Goal: Obtain resource: Obtain resource

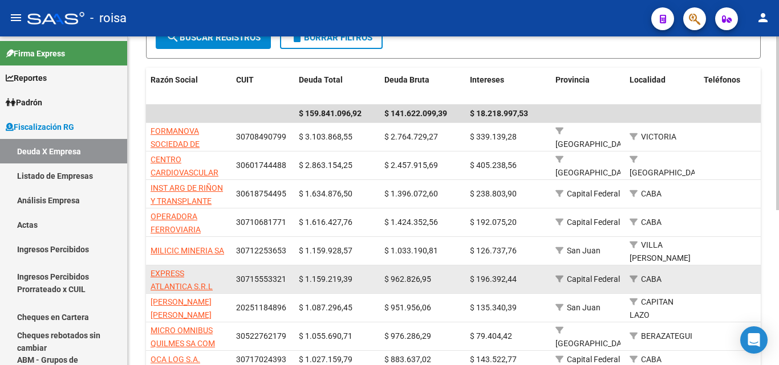
scroll to position [228, 0]
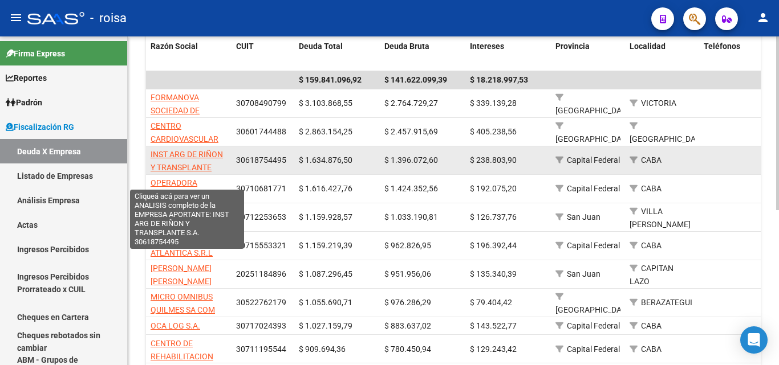
click at [184, 157] on span "INST ARG DE RIÑON Y TRANSPLANTE S.A." at bounding box center [186, 167] width 72 height 35
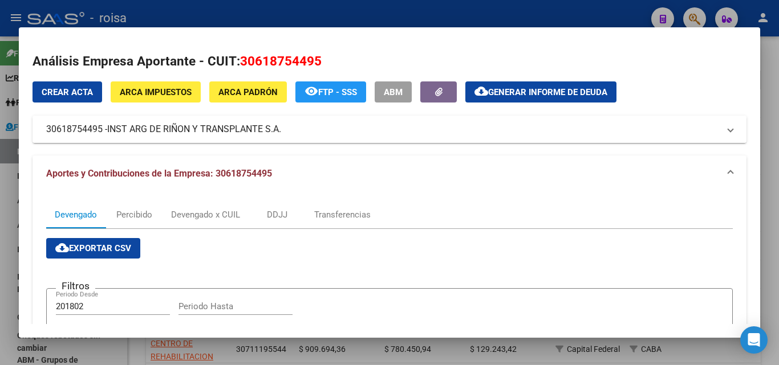
drag, startPoint x: 108, startPoint y: 129, endPoint x: 286, endPoint y: 129, distance: 177.8
click at [286, 129] on mat-panel-title "30618754495 - INST ARG DE RIÑON Y TRANSPLANTE S.A." at bounding box center [382, 130] width 673 height 14
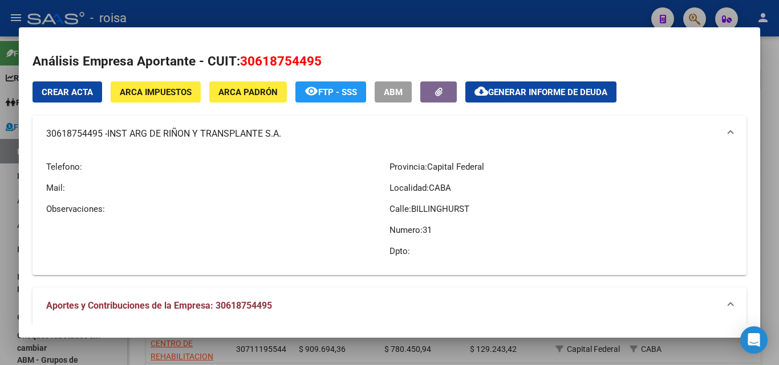
drag, startPoint x: 148, startPoint y: 133, endPoint x: 285, endPoint y: 134, distance: 136.8
click at [285, 134] on mat-panel-title "30618754495 - INST ARG DE RIÑON Y TRANSPLANTE S.A." at bounding box center [382, 134] width 673 height 14
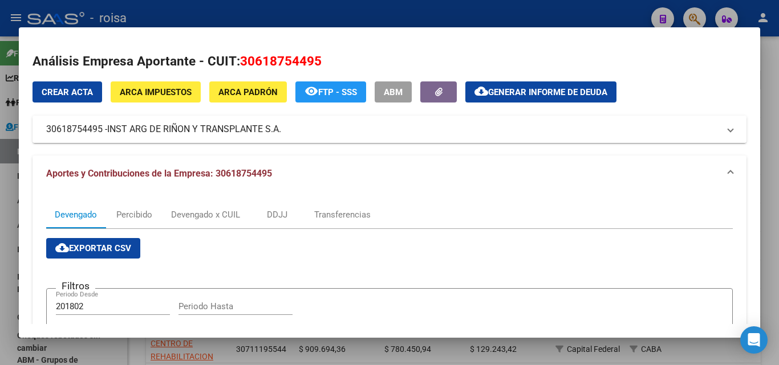
click at [122, 128] on span "INST ARG DE RIÑON Y TRANSPLANTE S.A." at bounding box center [194, 130] width 174 height 14
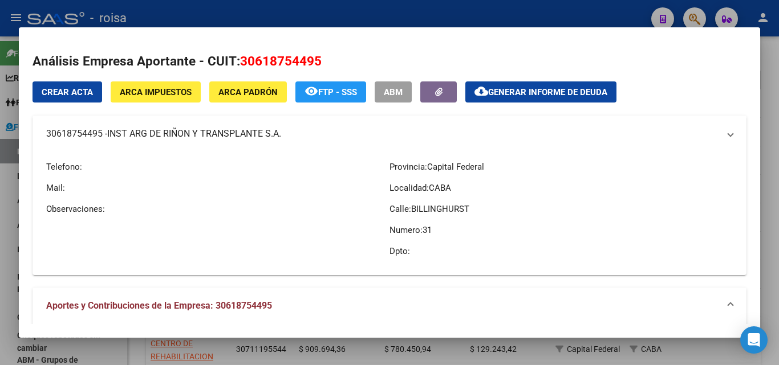
click at [122, 128] on span "INST ARG DE RIÑON Y TRANSPLANTE S.A." at bounding box center [194, 134] width 174 height 14
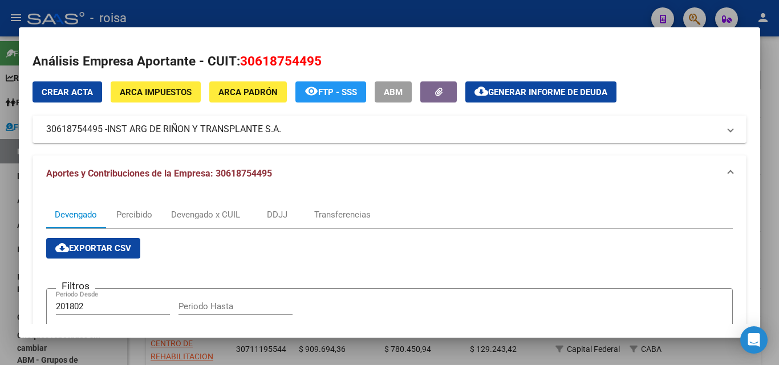
click at [302, 127] on mat-panel-title "30618754495 - INST ARG DE RIÑON Y TRANSPLANTE S.A." at bounding box center [382, 130] width 673 height 14
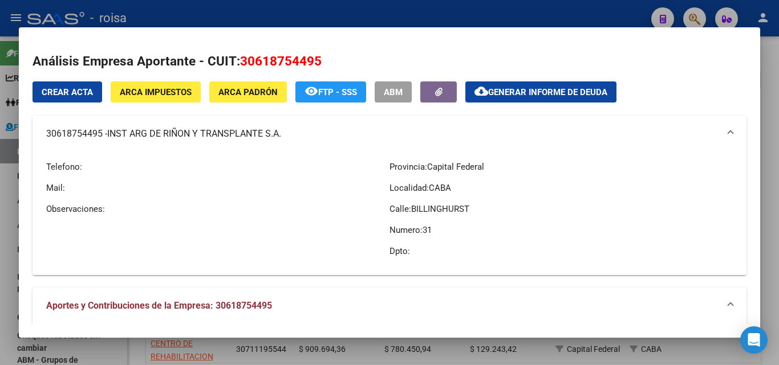
drag, startPoint x: 111, startPoint y: 135, endPoint x: 282, endPoint y: 135, distance: 171.0
click at [281, 135] on span "INST ARG DE RIÑON Y TRANSPLANTE S.A." at bounding box center [194, 134] width 174 height 14
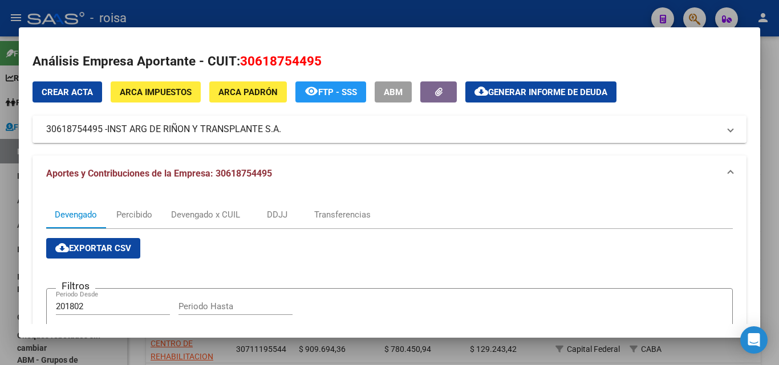
copy span "INST ARG DE RIÑON Y TRANSPLANTE S.A"
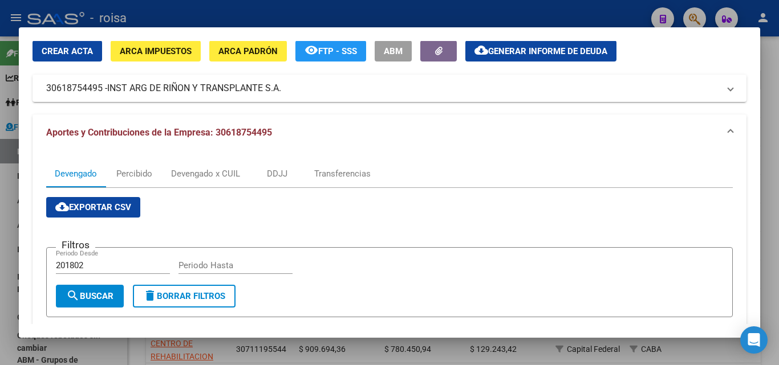
scroll to position [57, 0]
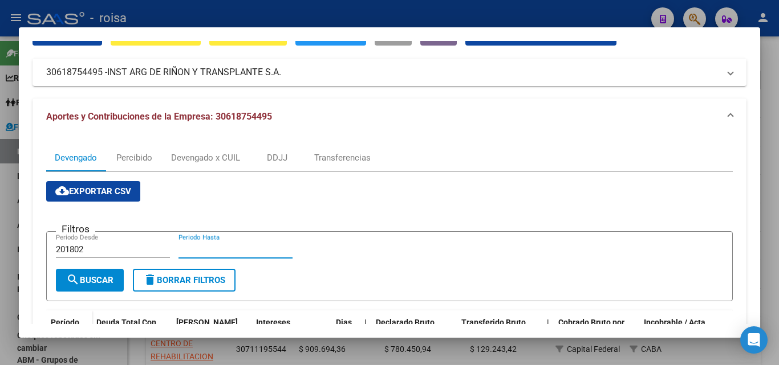
click at [191, 250] on input "Periodo Hasta" at bounding box center [235, 250] width 114 height 10
drag, startPoint x: 103, startPoint y: 282, endPoint x: 95, endPoint y: 278, distance: 8.9
click at [103, 283] on span "search Buscar" at bounding box center [89, 280] width 47 height 10
click at [223, 252] on input "062025" at bounding box center [235, 250] width 114 height 10
type input "0"
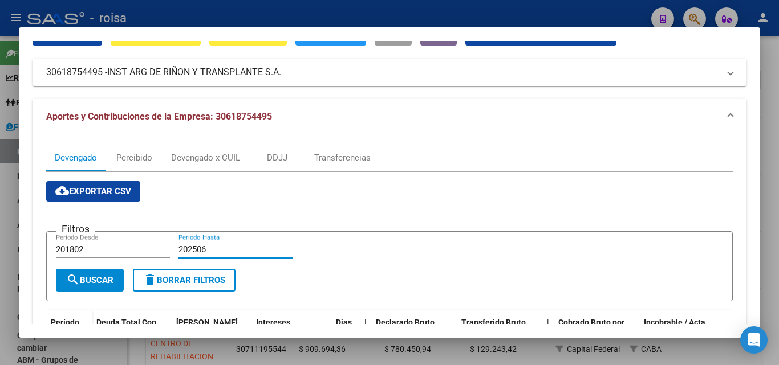
type input "202506"
click at [97, 285] on span "search Buscar" at bounding box center [89, 280] width 47 height 10
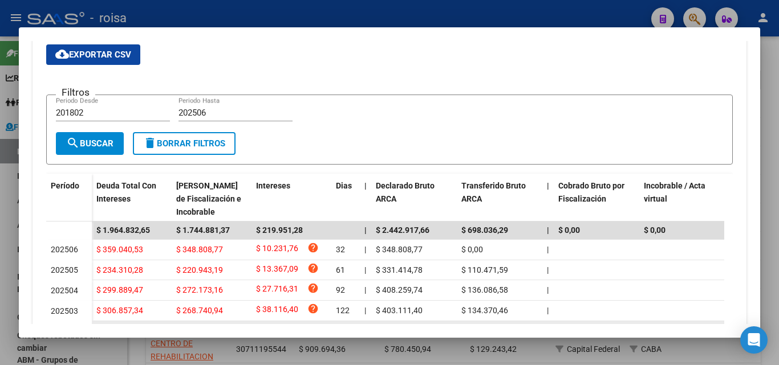
scroll to position [114, 0]
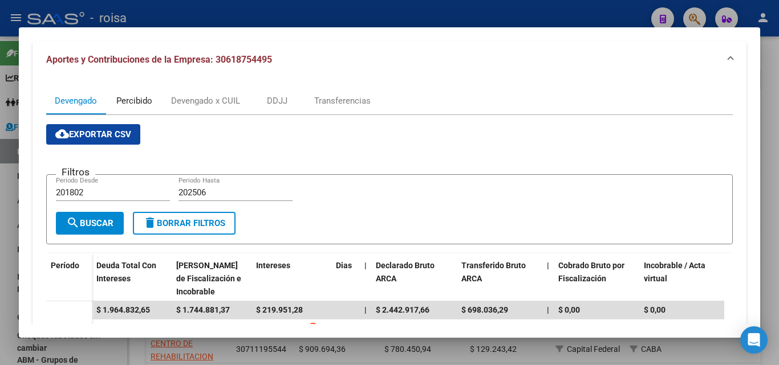
click at [142, 103] on div "Percibido" at bounding box center [134, 101] width 36 height 13
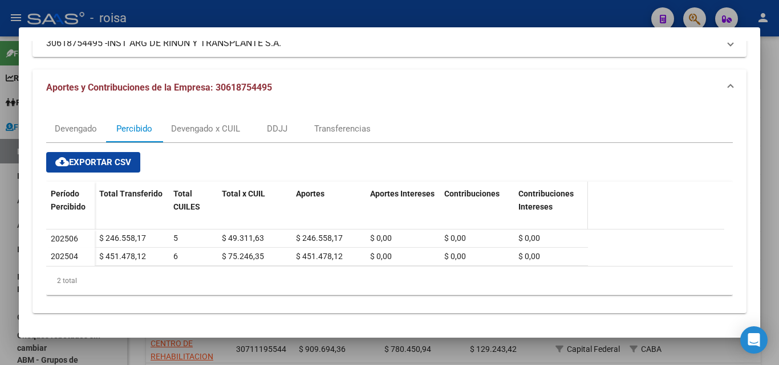
scroll to position [88, 0]
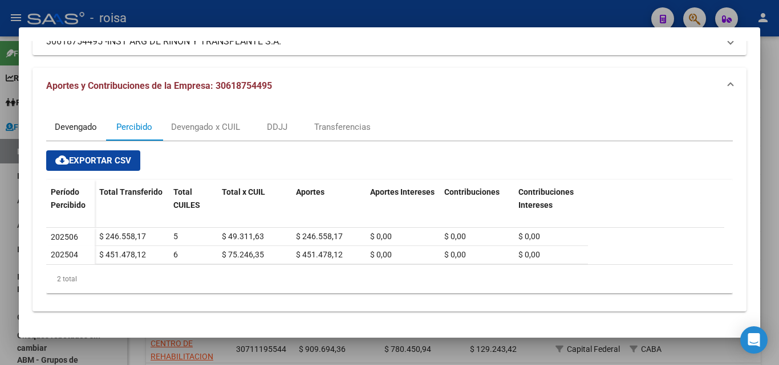
click at [78, 132] on div "Devengado" at bounding box center [76, 127] width 42 height 13
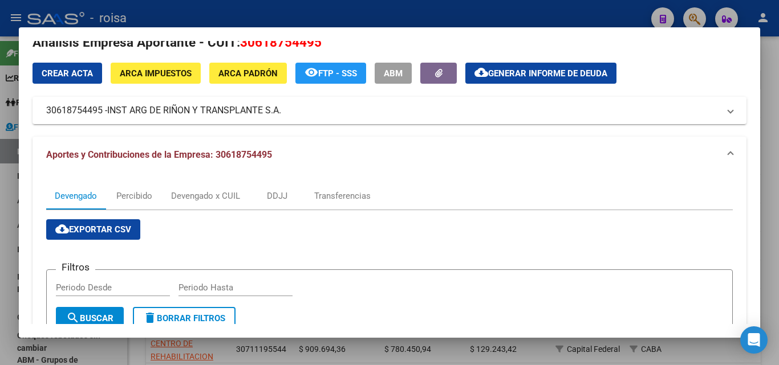
scroll to position [0, 0]
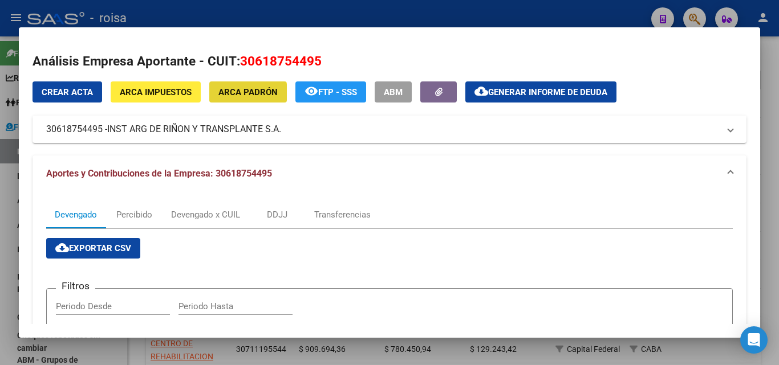
click at [247, 98] on button "ARCA Padrón" at bounding box center [248, 92] width 78 height 21
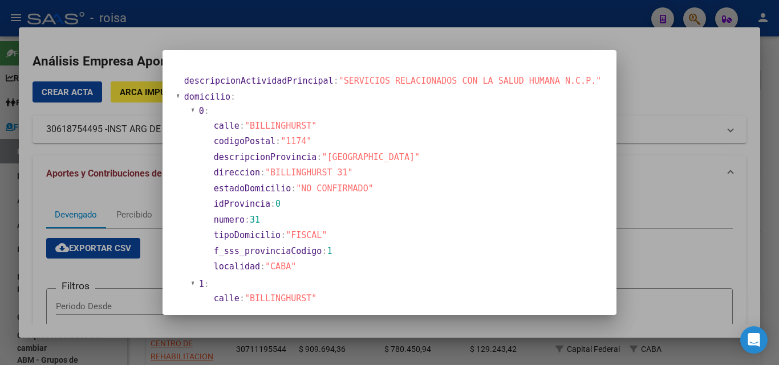
click at [690, 74] on div at bounding box center [389, 182] width 779 height 365
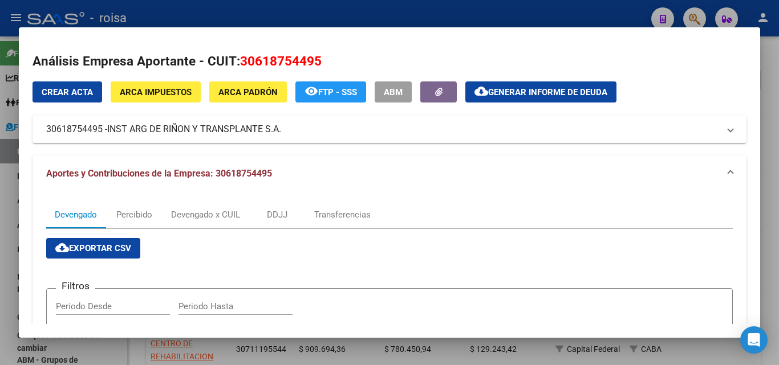
click at [536, 97] on span "Generar informe de deuda" at bounding box center [547, 92] width 119 height 10
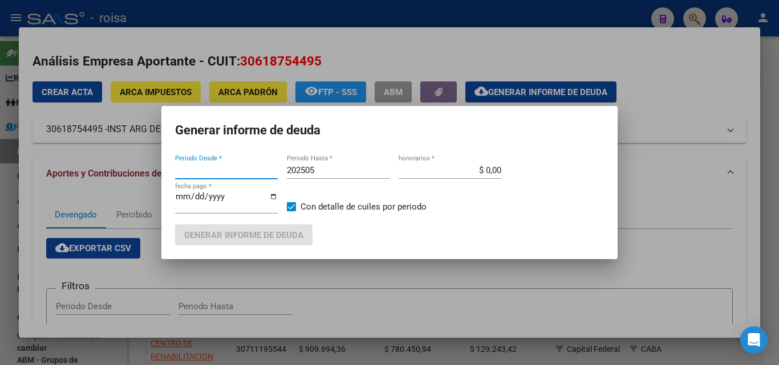
type input "201802"
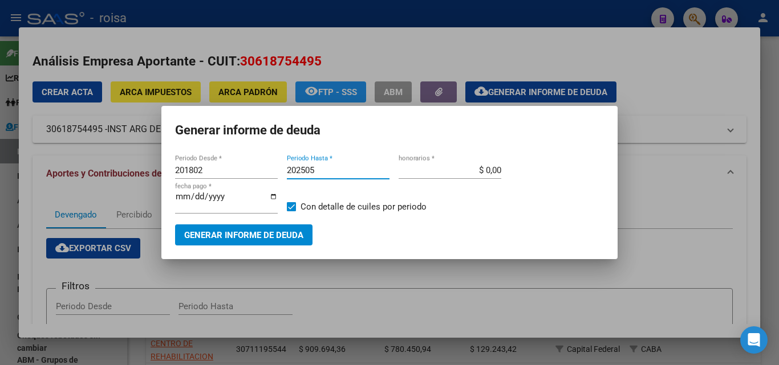
click at [319, 172] on input "202505" at bounding box center [338, 170] width 103 height 10
type input "202506"
click at [472, 174] on input "$ 0,00" at bounding box center [449, 170] width 103 height 10
type input "$ 10,00"
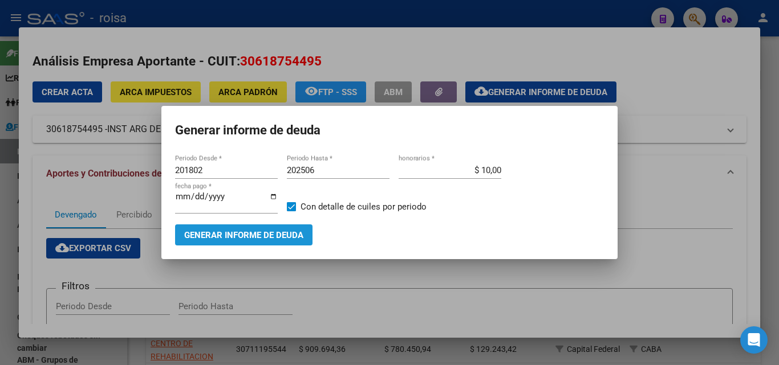
click at [243, 239] on span "Generar informe de deuda" at bounding box center [243, 235] width 119 height 10
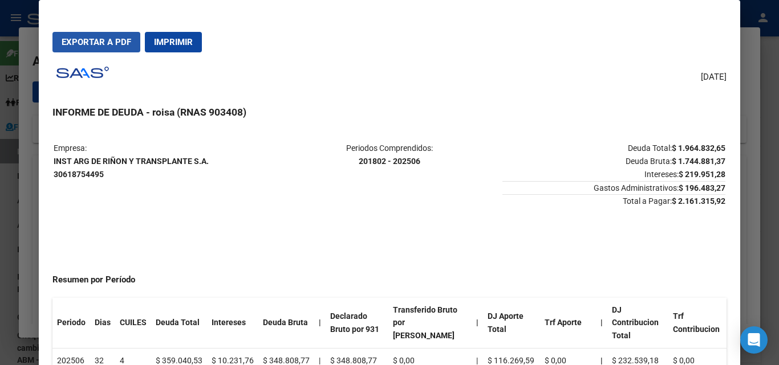
click at [113, 47] on span "Exportar a PDF" at bounding box center [97, 42] width 70 height 10
click at [30, 146] on div at bounding box center [389, 182] width 779 height 365
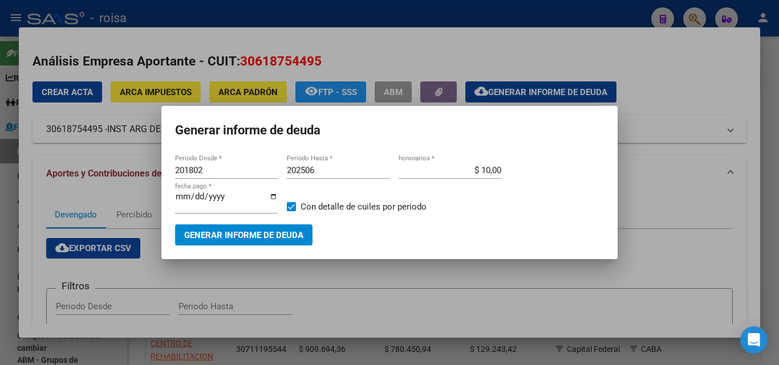
click at [696, 97] on div at bounding box center [389, 182] width 779 height 365
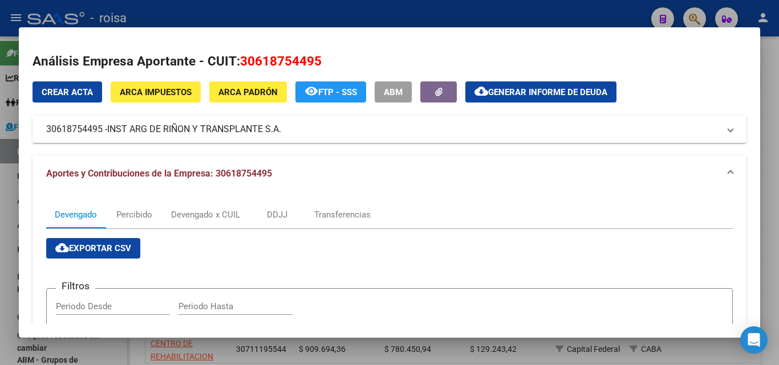
click at [6, 201] on div at bounding box center [389, 182] width 779 height 365
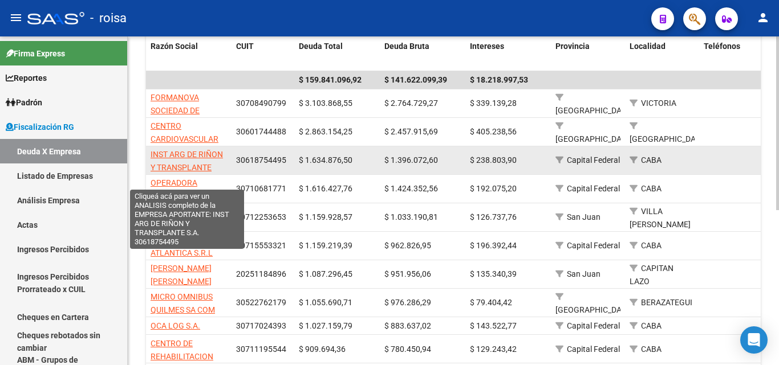
click at [186, 156] on span "INST ARG DE RIÑON Y TRANSPLANTE S.A." at bounding box center [186, 167] width 72 height 35
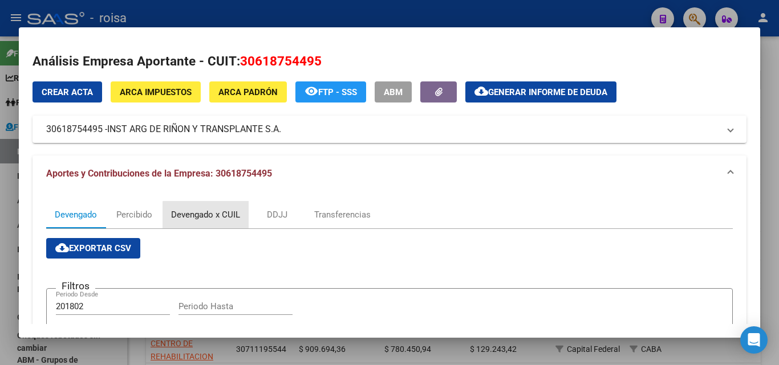
click at [234, 218] on div "Devengado x CUIL" at bounding box center [205, 215] width 69 height 13
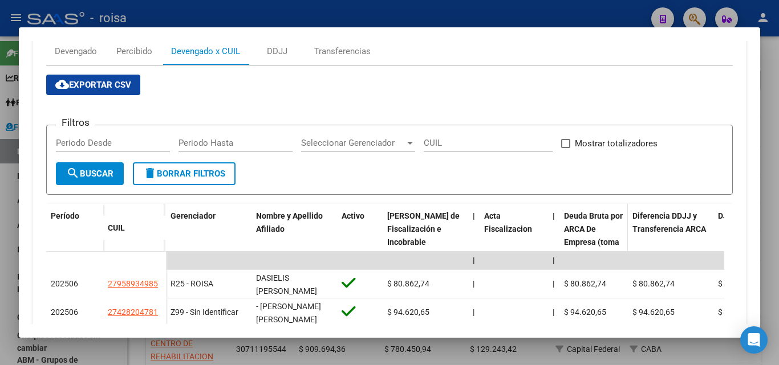
scroll to position [171, 0]
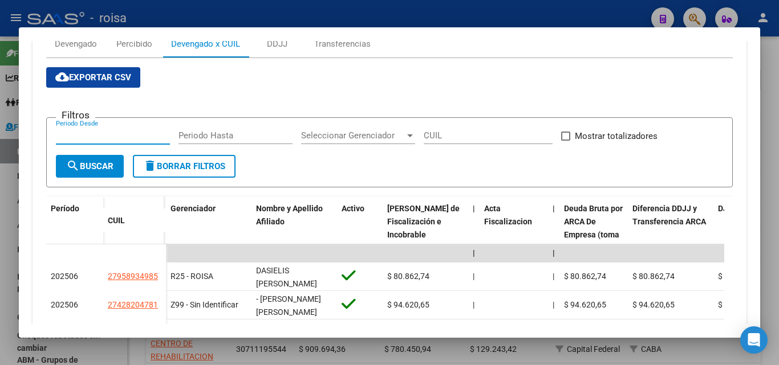
click at [103, 134] on input "Periodo Desde" at bounding box center [113, 136] width 114 height 10
type input "0"
type input "201802"
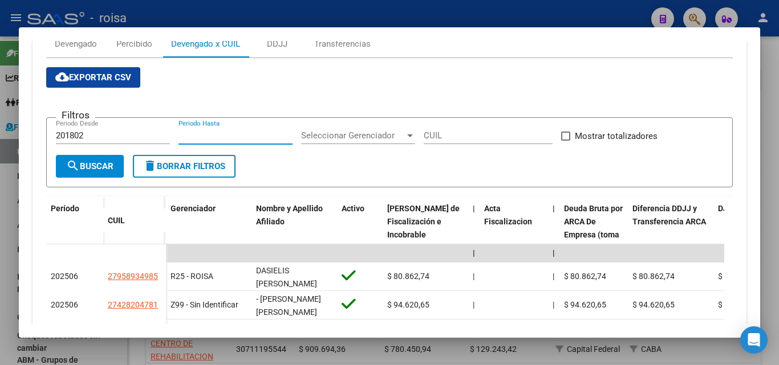
type input "0"
type input "202506"
click at [97, 168] on span "search Buscar" at bounding box center [89, 166] width 47 height 10
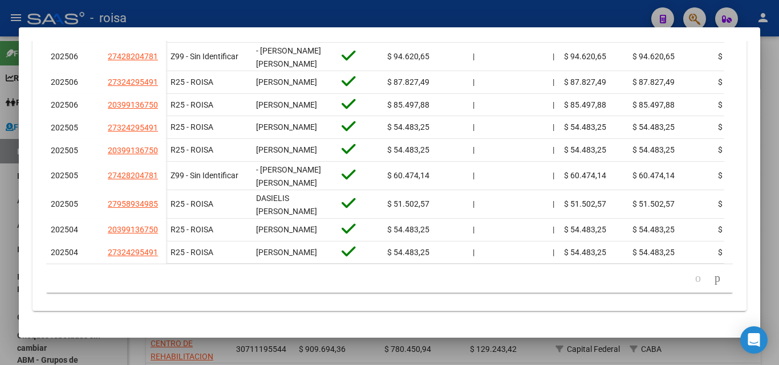
scroll to position [463, 0]
drag, startPoint x: 524, startPoint y: 243, endPoint x: 431, endPoint y: 281, distance: 100.2
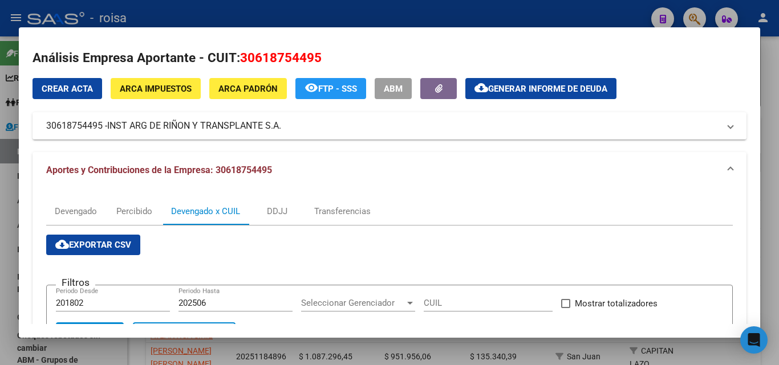
scroll to position [0, 0]
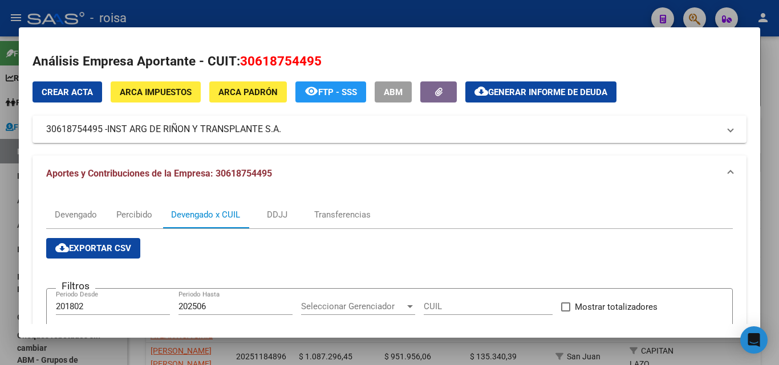
click at [5, 198] on div at bounding box center [389, 182] width 779 height 365
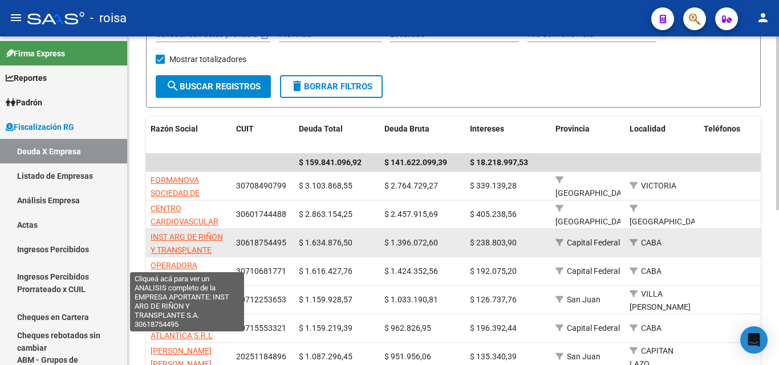
click at [188, 236] on span "INST ARG DE RIÑON Y TRANSPLANTE S.A." at bounding box center [186, 250] width 72 height 35
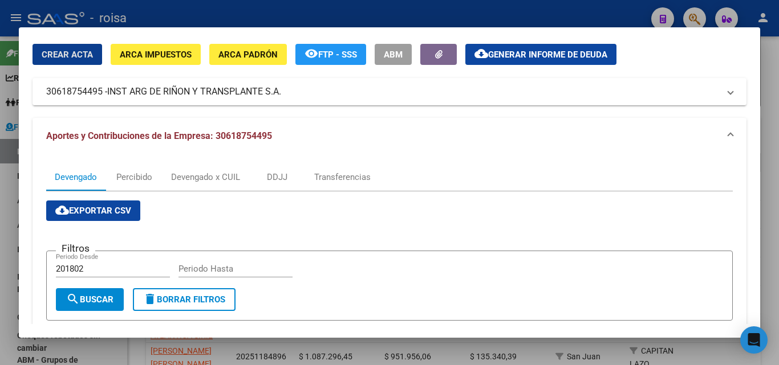
scroll to position [57, 0]
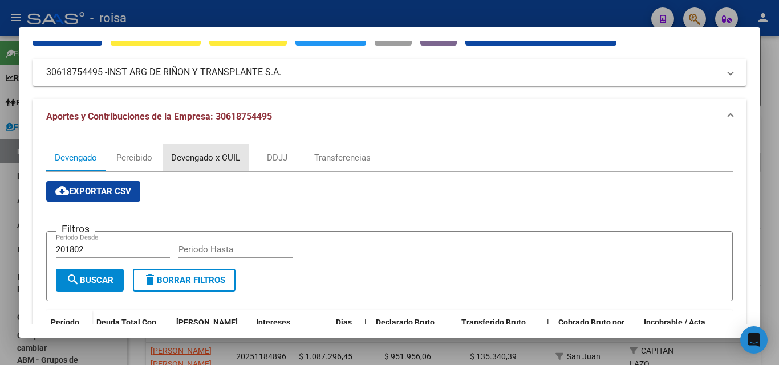
click at [211, 158] on div "Devengado x CUIL" at bounding box center [205, 158] width 69 height 13
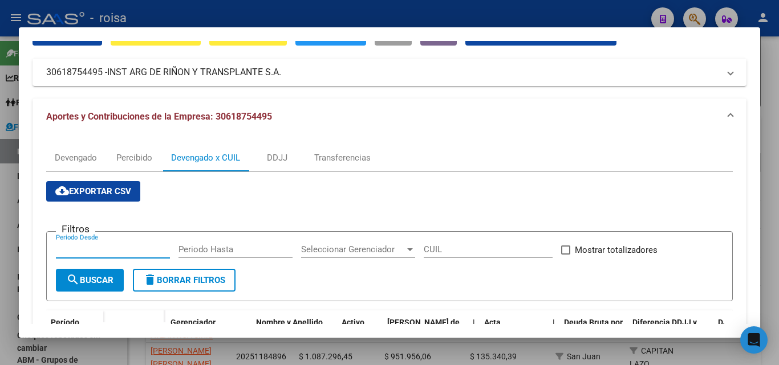
click at [103, 252] on input "Periodo Desde" at bounding box center [113, 250] width 114 height 10
type input "201802"
type input "0"
type input "202506"
click at [111, 280] on span "search Buscar" at bounding box center [89, 280] width 47 height 10
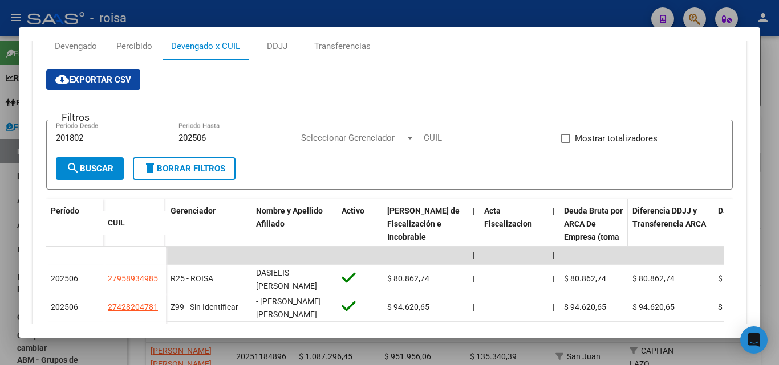
scroll to position [171, 0]
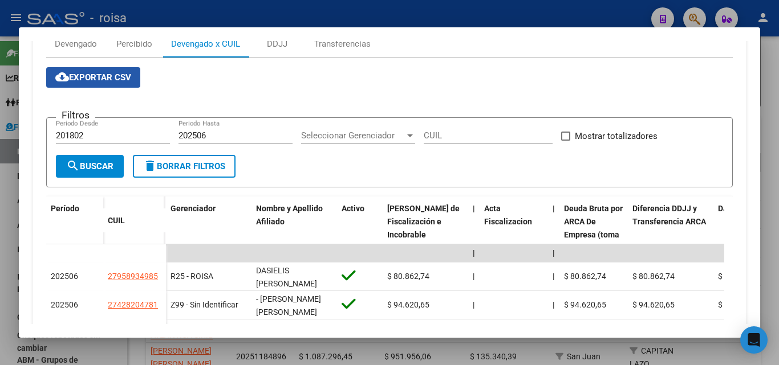
click at [111, 80] on span "cloud_download Exportar CSV" at bounding box center [93, 77] width 76 height 10
click at [3, 242] on div at bounding box center [389, 182] width 779 height 365
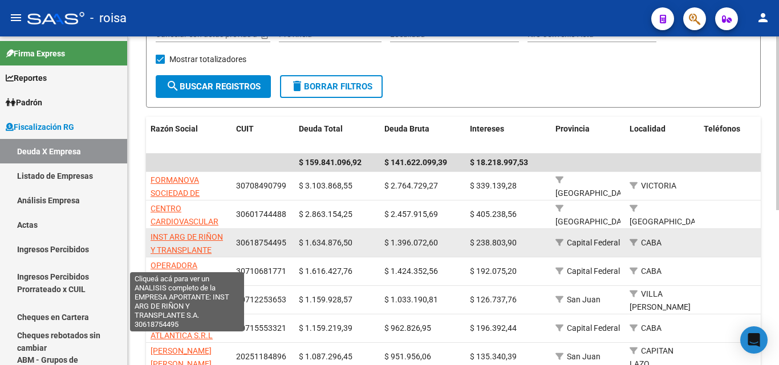
click at [200, 237] on span "INST ARG DE RIÑON Y TRANSPLANTE S.A." at bounding box center [186, 250] width 72 height 35
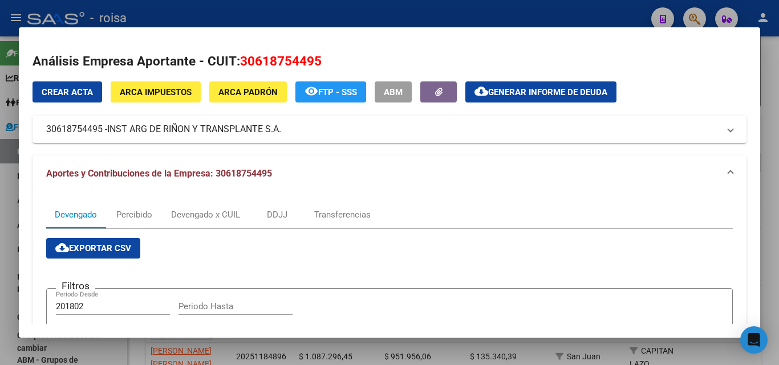
click at [7, 191] on div at bounding box center [389, 182] width 779 height 365
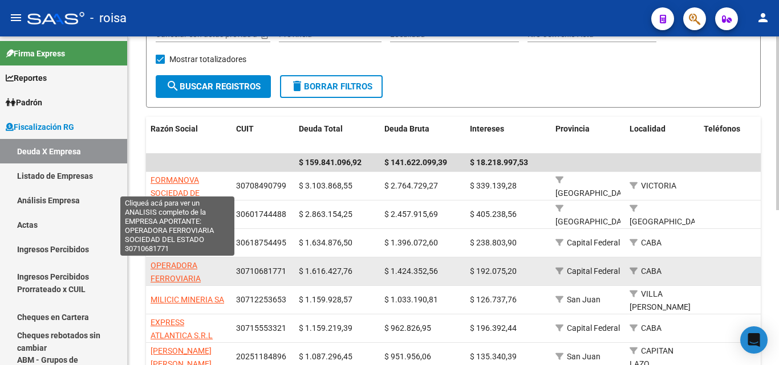
click at [181, 267] on span "OPERADORA FERROVIARIA SOCIEDAD DEL ESTADO" at bounding box center [177, 285] width 54 height 48
type textarea "30710681771"
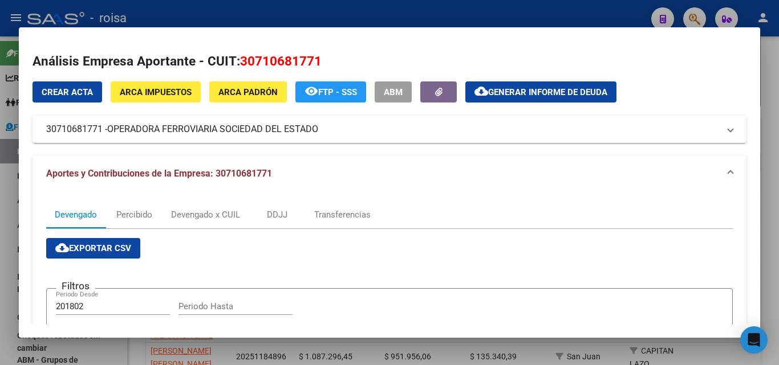
click at [221, 303] on input "Periodo Hasta" at bounding box center [235, 307] width 114 height 10
type input "0"
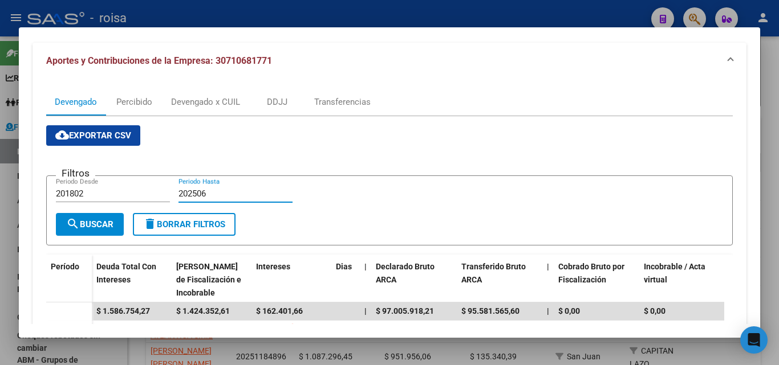
scroll to position [114, 0]
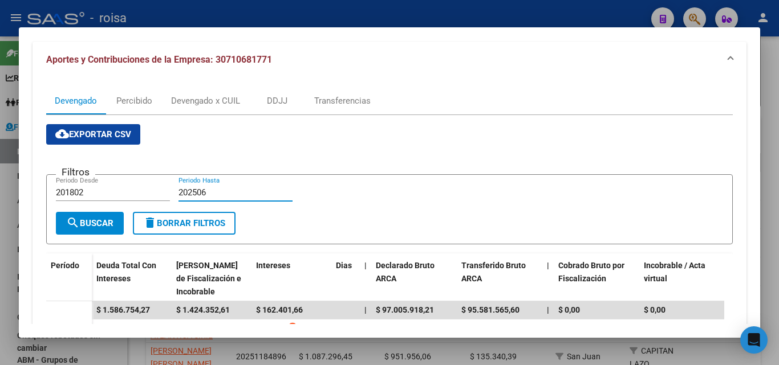
type input "202506"
click at [107, 231] on button "search Buscar" at bounding box center [90, 223] width 68 height 23
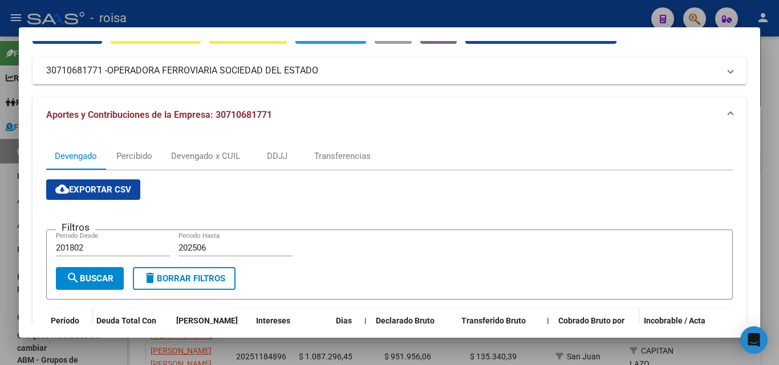
scroll to position [0, 0]
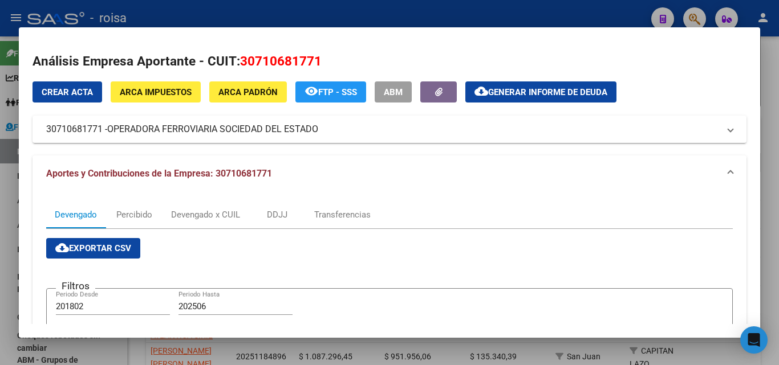
click at [553, 96] on span "Generar informe de deuda" at bounding box center [547, 92] width 119 height 10
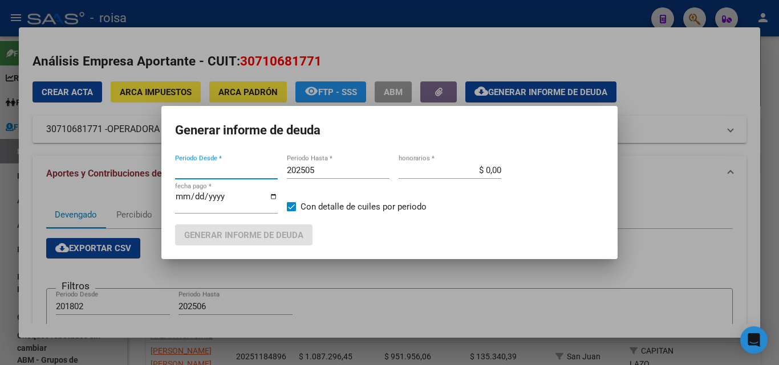
type input "201802"
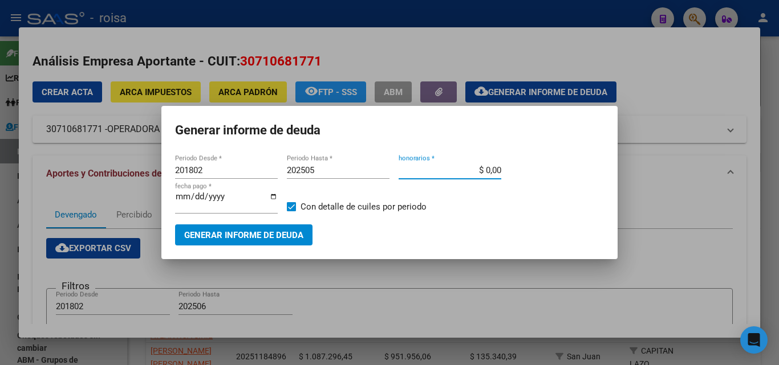
click at [464, 175] on input "$ 0,00" at bounding box center [449, 170] width 103 height 10
type input "$ 10,00"
click at [256, 237] on span "Generar informe de deuda" at bounding box center [243, 235] width 119 height 10
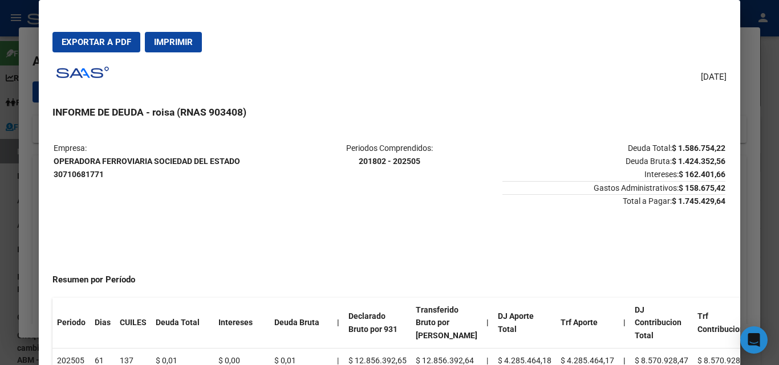
drag, startPoint x: 51, startPoint y: 160, endPoint x: 251, endPoint y: 160, distance: 199.5
click at [251, 160] on mat-dialog-content "Empresa: OPERADORA FERROVIARIA SOCIEDAD DEL ESTADO 30710681771 Periodos Compren…" at bounding box center [389, 260] width 700 height 263
click at [262, 194] on td "Empresa: OPERADORA FERROVIARIA SOCIEDAD DEL ESTADO 30710681771" at bounding box center [165, 175] width 223 height 66
drag, startPoint x: 55, startPoint y: 161, endPoint x: 254, endPoint y: 162, distance: 198.9
click at [254, 162] on p "Empresa: OPERADORA FERROVIARIA SOCIEDAD DEL ESTADO 30710681771" at bounding box center [165, 161] width 223 height 39
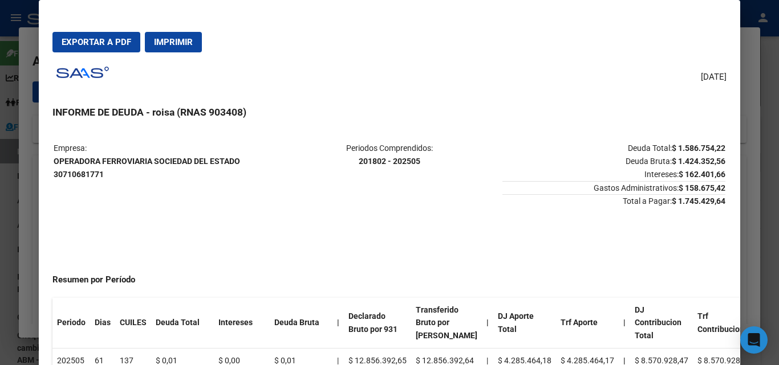
copy strong "OPERADORA FERROVIARIA SOCIEDAD DEL ESTADO"
click at [172, 48] on button "Imprimir" at bounding box center [173, 42] width 57 height 21
click at [111, 42] on span "Exportar a PDF" at bounding box center [97, 42] width 70 height 10
click at [10, 256] on div at bounding box center [389, 182] width 779 height 365
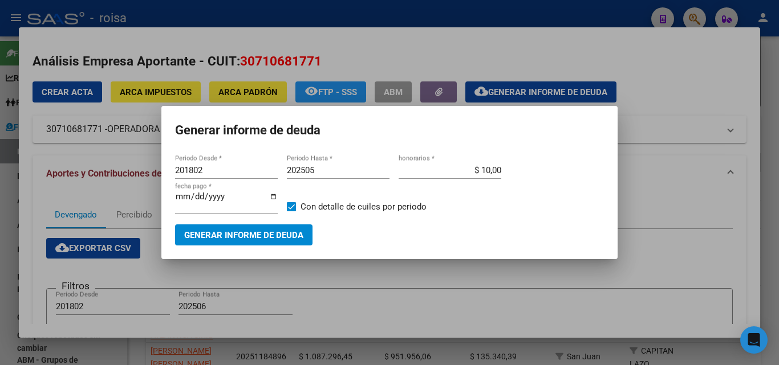
click at [401, 275] on div at bounding box center [389, 182] width 779 height 365
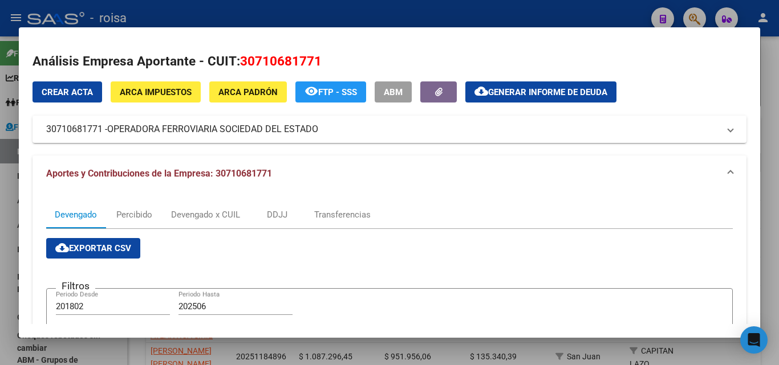
click at [6, 274] on div at bounding box center [389, 182] width 779 height 365
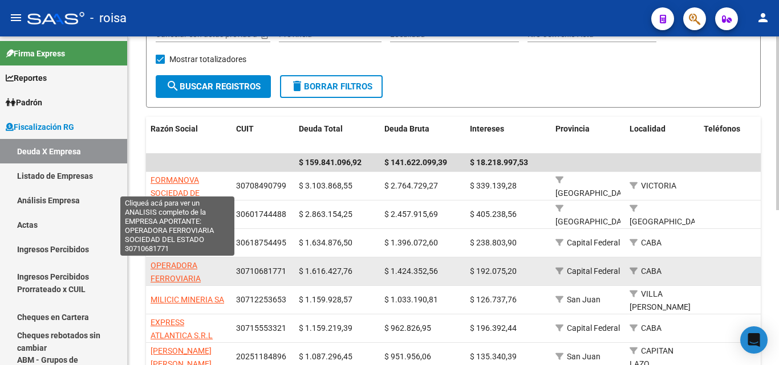
click at [170, 267] on span "OPERADORA FERROVIARIA SOCIEDAD DEL ESTADO" at bounding box center [177, 285] width 54 height 48
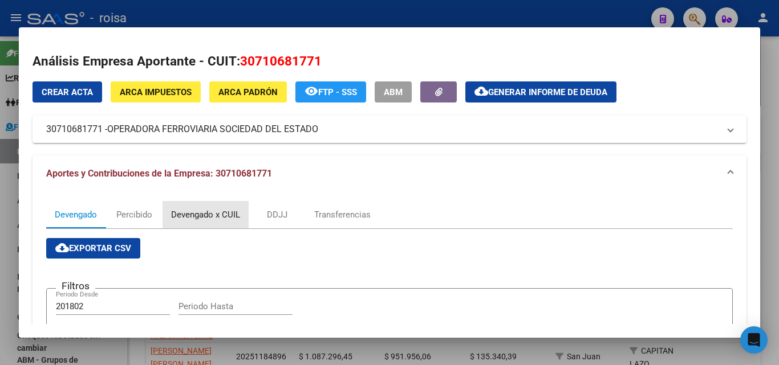
click at [232, 217] on div "Devengado x CUIL" at bounding box center [205, 215] width 69 height 13
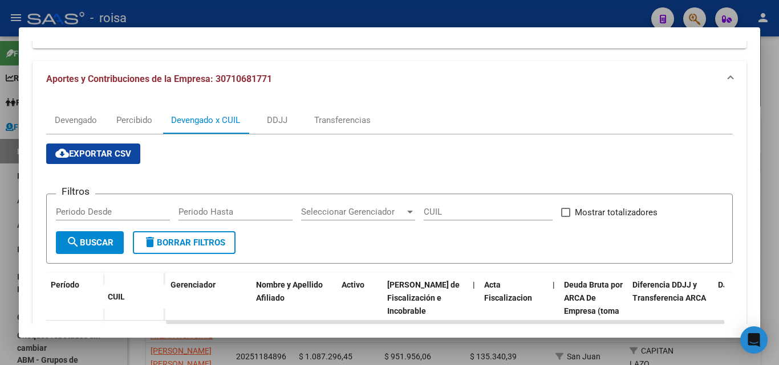
scroll to position [114, 0]
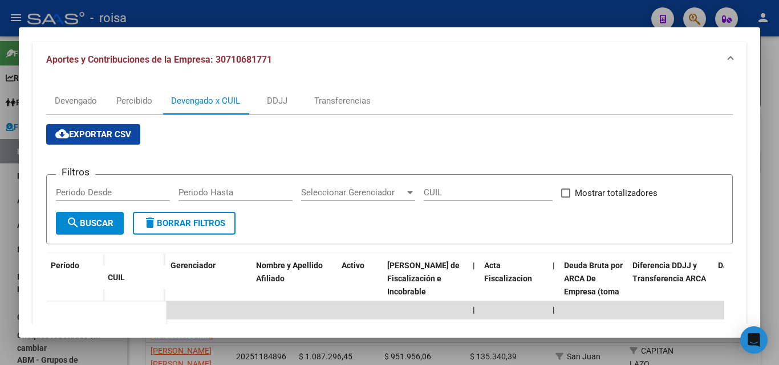
click at [99, 189] on input "Periodo Desde" at bounding box center [113, 193] width 114 height 10
type input "201802"
type input "202505"
click at [85, 232] on button "search Buscar" at bounding box center [90, 223] width 68 height 23
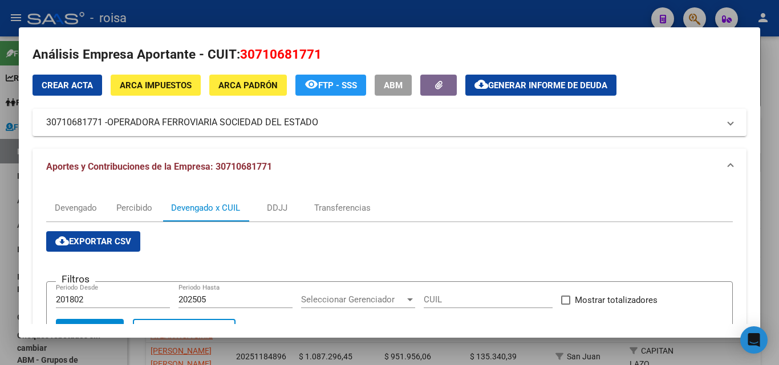
scroll to position [0, 0]
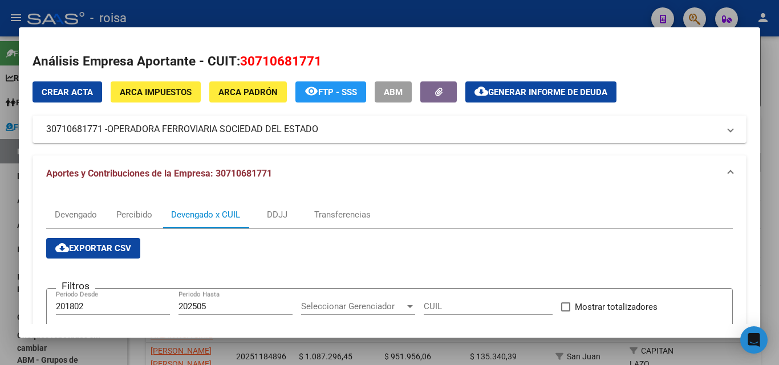
click at [108, 251] on span "cloud_download Exportar CSV" at bounding box center [93, 248] width 76 height 10
click at [3, 229] on div at bounding box center [389, 182] width 779 height 365
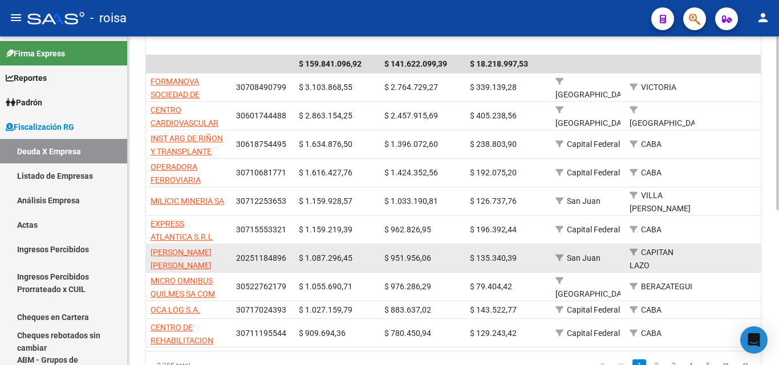
scroll to position [259, 0]
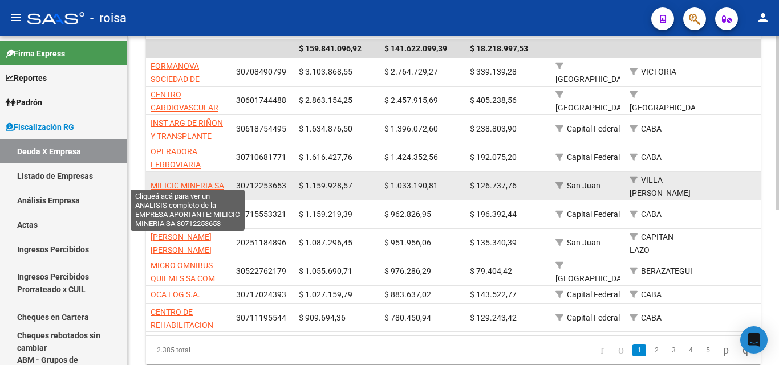
click at [189, 181] on span "MILICIC MINERIA SA" at bounding box center [187, 185] width 74 height 9
type textarea "30712253653"
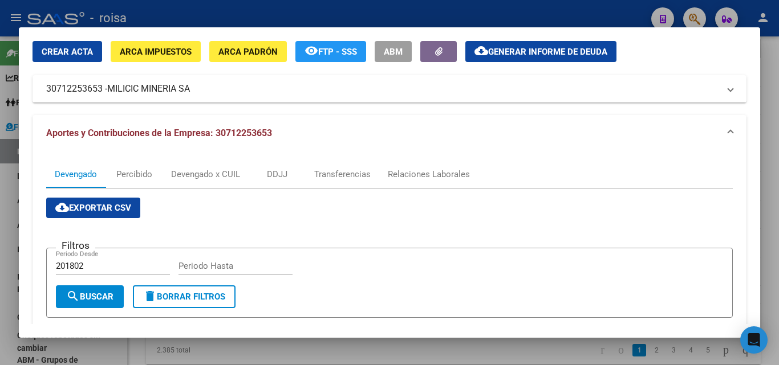
scroll to position [57, 0]
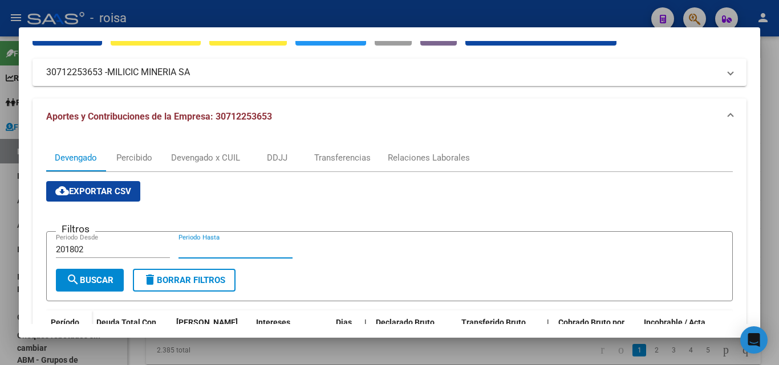
click at [217, 253] on input "Periodo Hasta" at bounding box center [235, 250] width 114 height 10
type input "202505"
click at [99, 287] on button "search Buscar" at bounding box center [90, 280] width 68 height 23
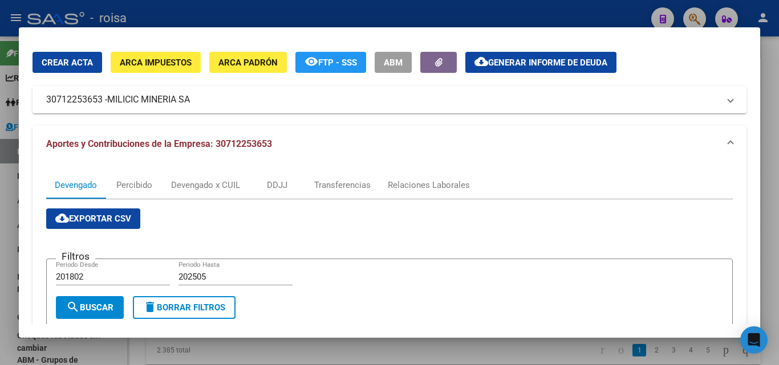
scroll to position [28, 0]
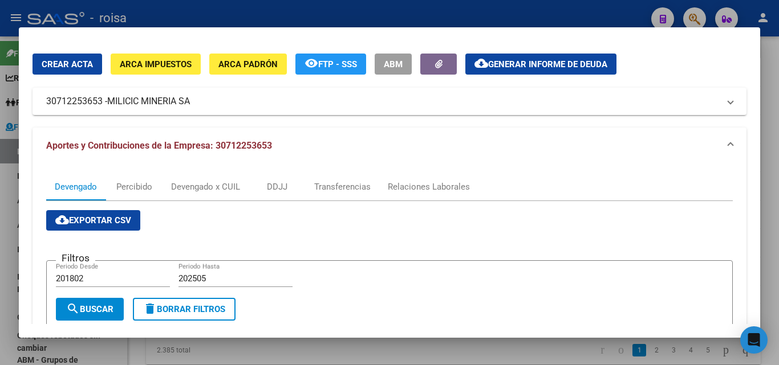
click at [536, 66] on span "Generar informe de deuda" at bounding box center [547, 64] width 119 height 10
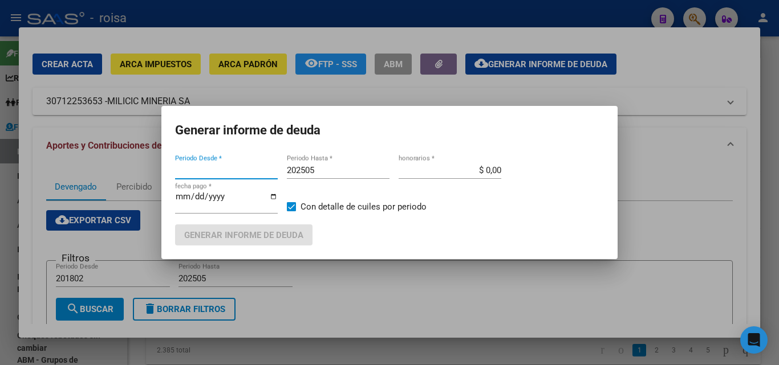
type input "201802"
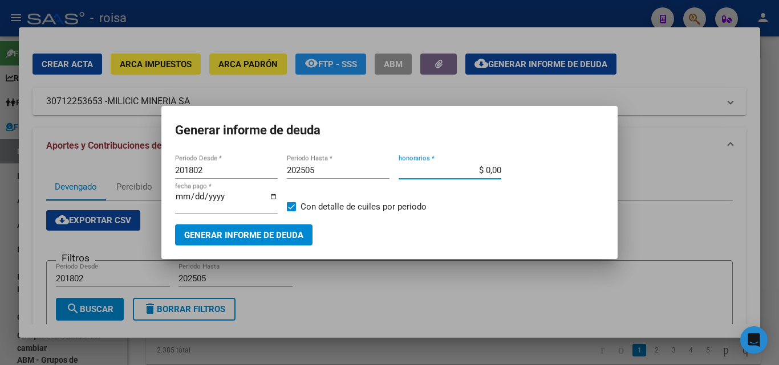
click at [462, 170] on input "$ 0,00" at bounding box center [449, 170] width 103 height 10
type input "$ 10,00"
click at [279, 236] on span "Generar informe de deuda" at bounding box center [243, 235] width 119 height 10
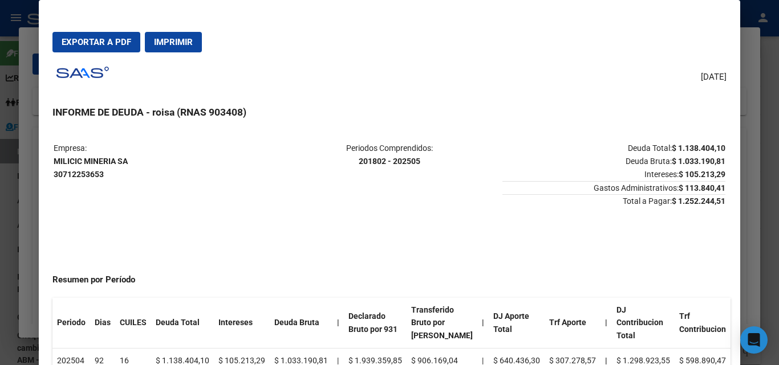
drag, startPoint x: 54, startPoint y: 160, endPoint x: 133, endPoint y: 160, distance: 79.2
click at [133, 160] on p "Empresa: MILICIC MINERIA SA 30712253653" at bounding box center [165, 161] width 223 height 39
copy strong "MILICIC MINERIA SA"
click at [92, 48] on button "Exportar a PDF" at bounding box center [96, 42] width 88 height 21
click at [28, 267] on div at bounding box center [389, 182] width 779 height 365
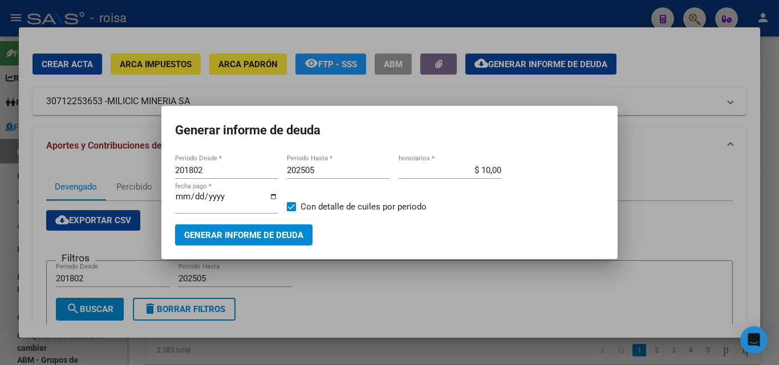
click at [672, 63] on div at bounding box center [389, 182] width 779 height 365
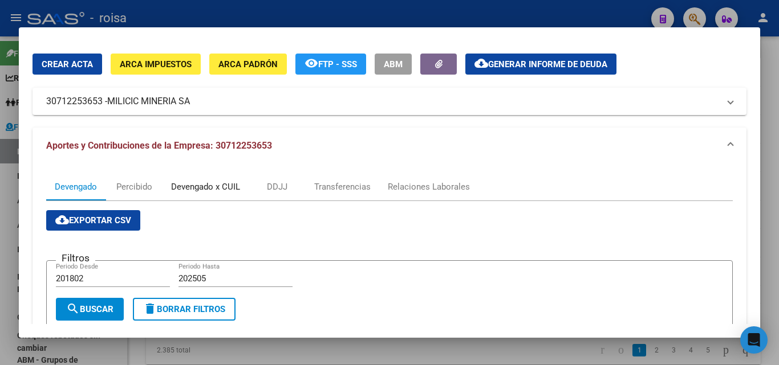
click at [225, 186] on div "Devengado x CUIL" at bounding box center [205, 187] width 69 height 13
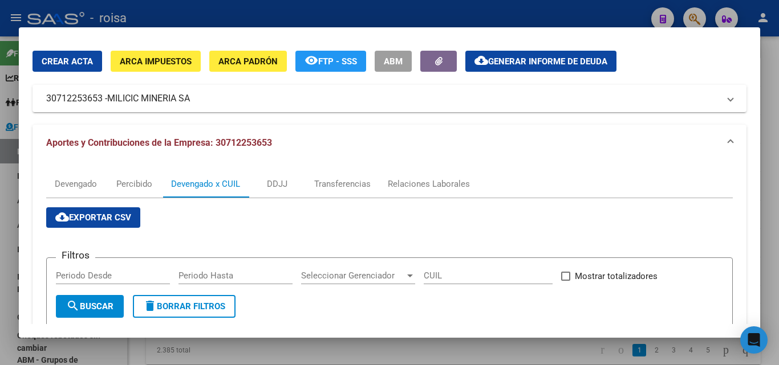
scroll to position [57, 0]
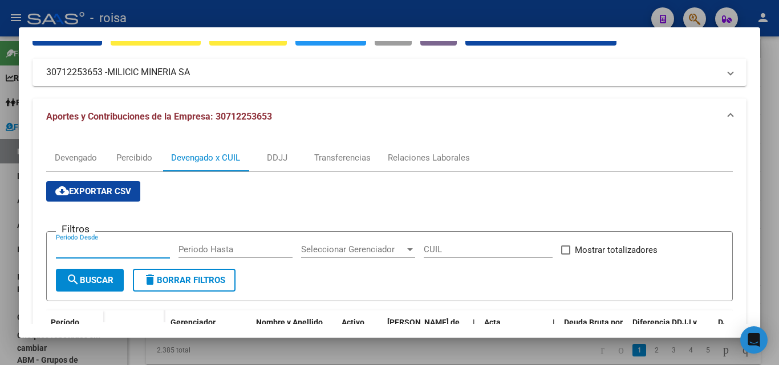
click at [99, 245] on input "Periodo Desde" at bounding box center [113, 250] width 114 height 10
type input "201802"
type input "0"
type input "202505"
click at [98, 283] on span "search Buscar" at bounding box center [89, 280] width 47 height 10
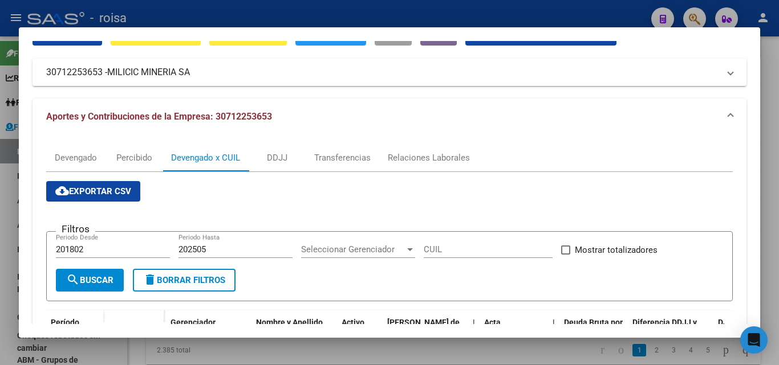
click at [96, 194] on span "cloud_download Exportar CSV" at bounding box center [93, 191] width 76 height 10
click at [7, 217] on div at bounding box center [389, 182] width 779 height 365
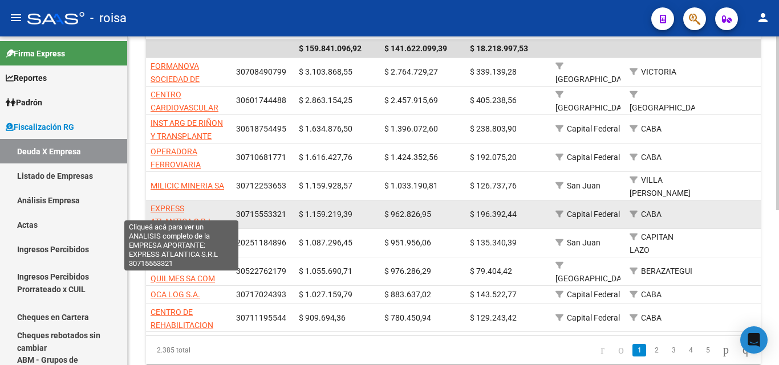
click at [168, 204] on span "EXPRESS ATLANTICA S.R.L" at bounding box center [181, 215] width 62 height 22
type textarea "30715553321"
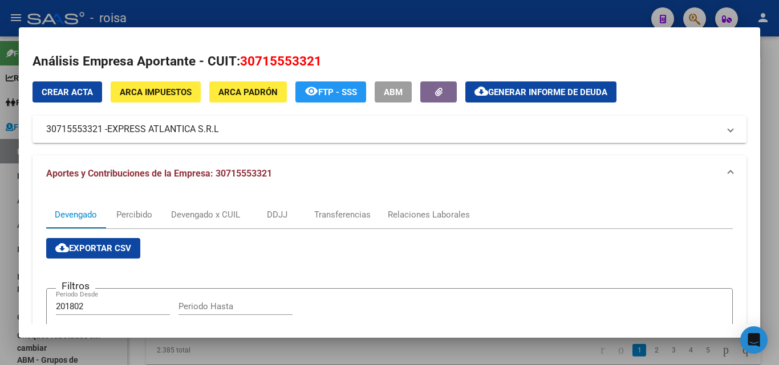
drag, startPoint x: 110, startPoint y: 131, endPoint x: 226, endPoint y: 133, distance: 116.3
click at [226, 133] on mat-panel-title "30715553321 - EXPRESS ATLANTICA S.R.L" at bounding box center [382, 130] width 673 height 14
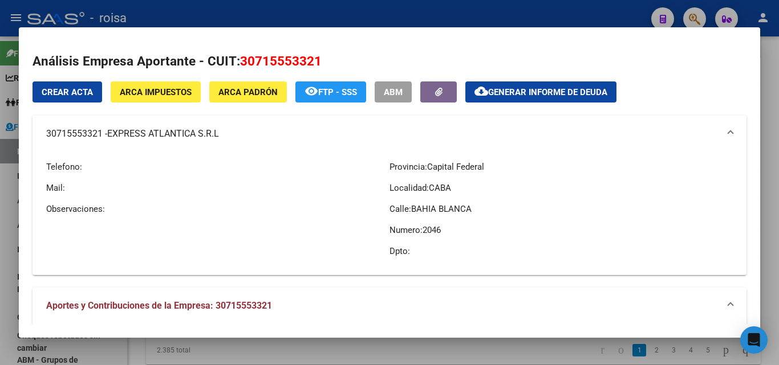
drag, startPoint x: 188, startPoint y: 186, endPoint x: 199, endPoint y: 172, distance: 18.6
click at [188, 186] on p "Mail:" at bounding box center [217, 188] width 343 height 13
click at [290, 135] on mat-panel-title "30715553321 - EXPRESS ATLANTICA S.R.L" at bounding box center [382, 134] width 673 height 14
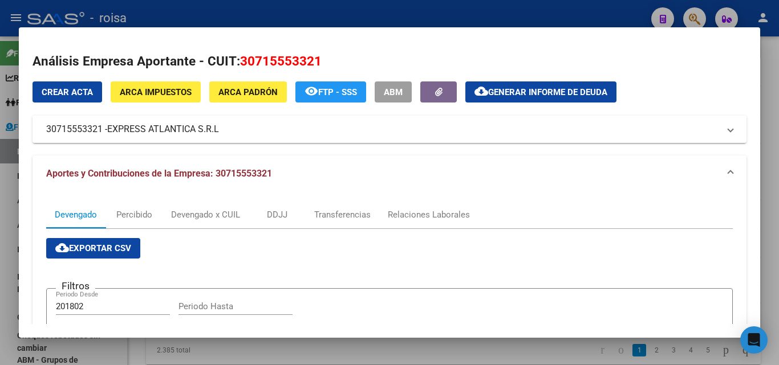
drag, startPoint x: 111, startPoint y: 129, endPoint x: 219, endPoint y: 133, distance: 108.3
click at [219, 133] on span "EXPRESS ATLANTICA S.R.L" at bounding box center [163, 130] width 112 height 14
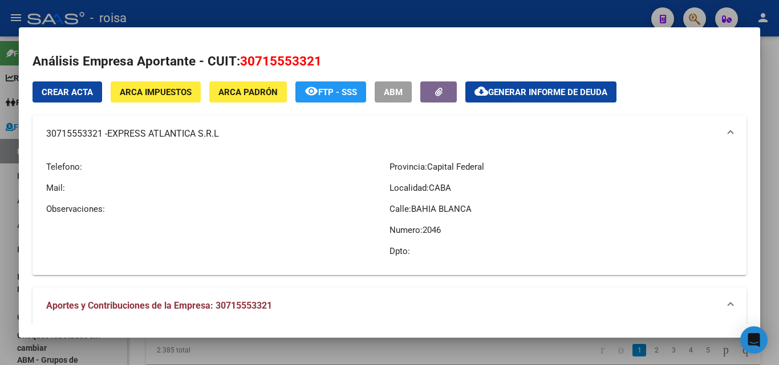
copy span "EXPRESS ATLANTICA S.R.L"
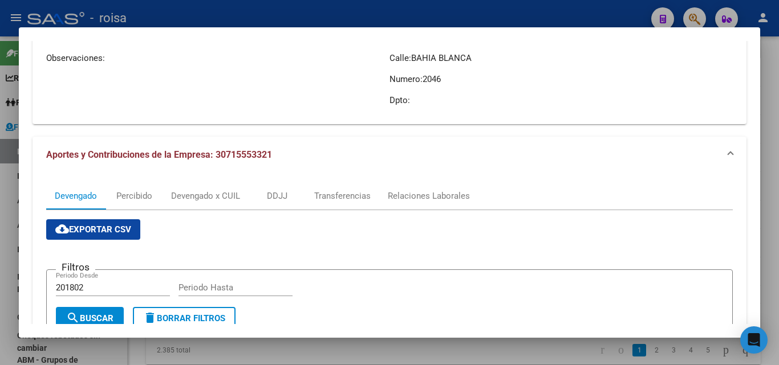
scroll to position [171, 0]
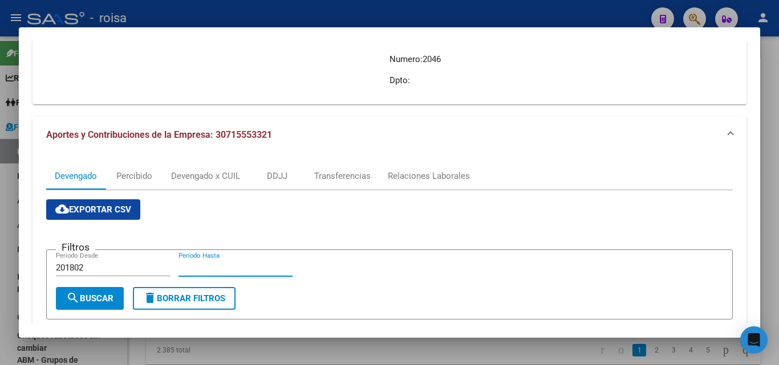
click at [214, 266] on input "Periodo Hasta" at bounding box center [235, 268] width 114 height 10
type input "202505"
click at [109, 302] on span "search Buscar" at bounding box center [89, 299] width 47 height 10
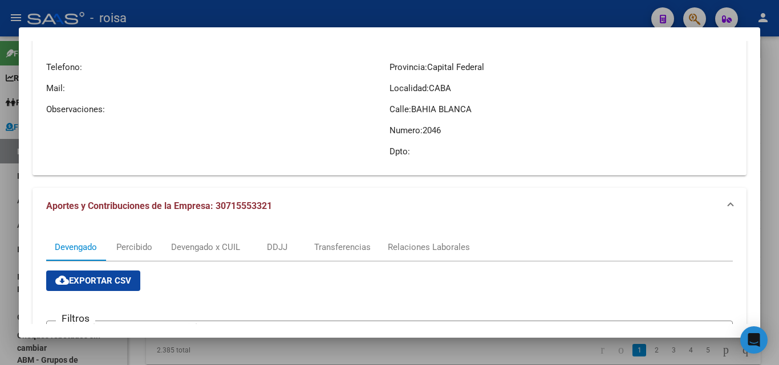
scroll to position [124, 0]
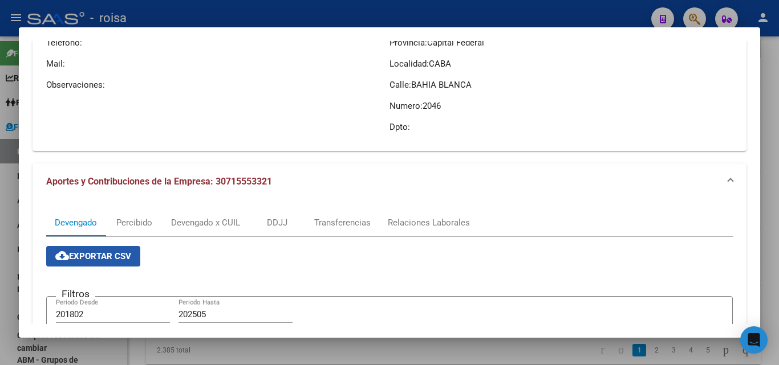
click at [105, 259] on span "cloud_download Exportar CSV" at bounding box center [93, 256] width 76 height 10
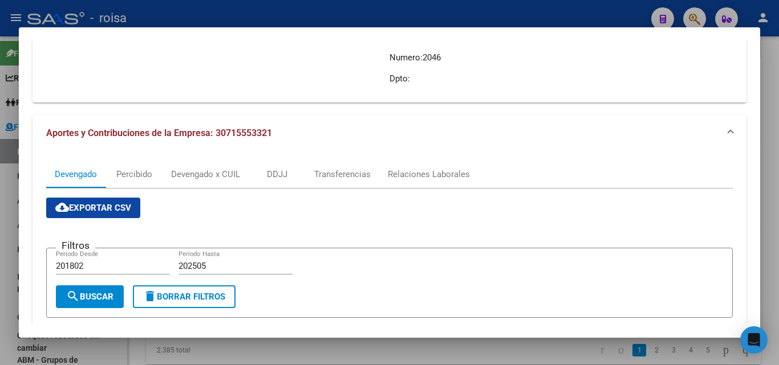
scroll to position [10, 0]
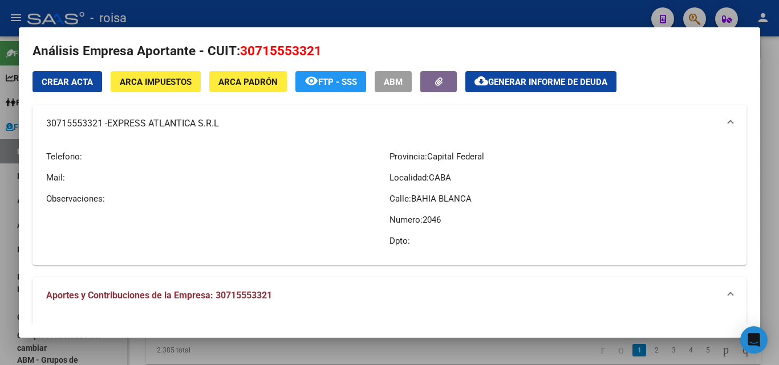
click at [578, 83] on span "Generar informe de deuda" at bounding box center [547, 82] width 119 height 10
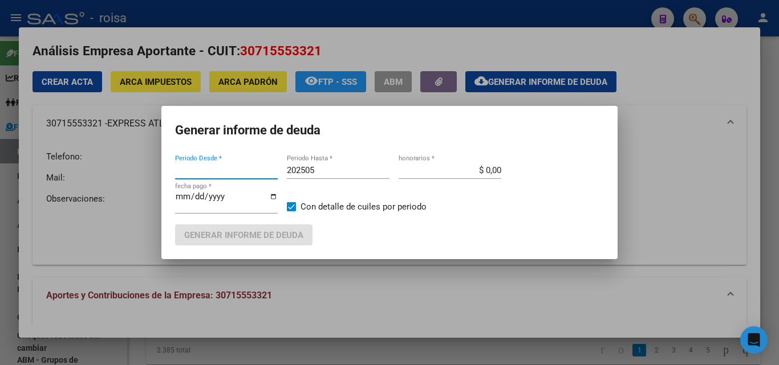
type input "201802"
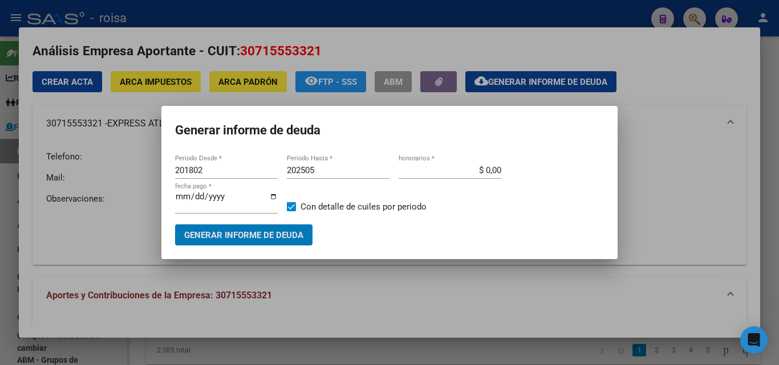
click at [460, 173] on input "$ 0,00" at bounding box center [449, 170] width 103 height 10
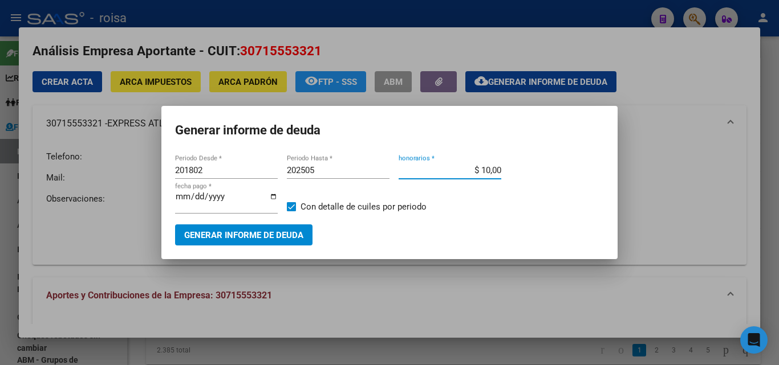
type input "$ 10,00"
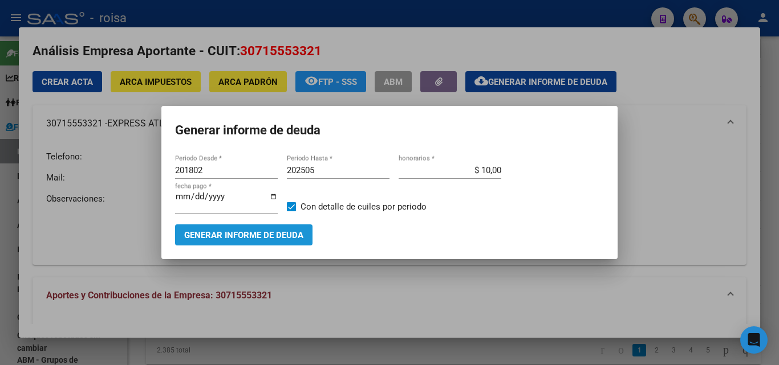
click at [280, 239] on span "Generar informe de deuda" at bounding box center [243, 235] width 119 height 10
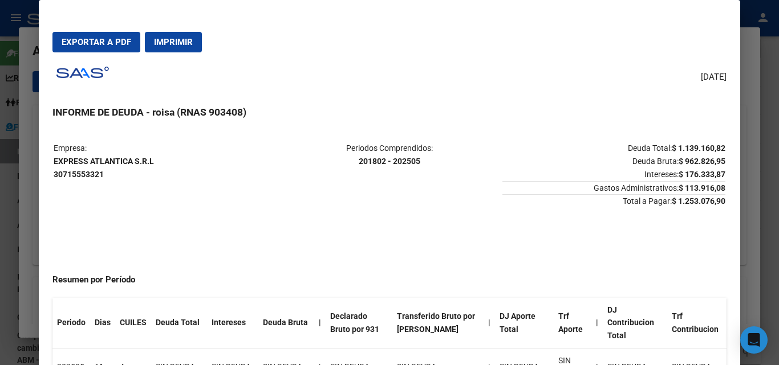
click at [107, 44] on span "Exportar a PDF" at bounding box center [97, 42] width 70 height 10
click at [32, 221] on div at bounding box center [389, 182] width 779 height 365
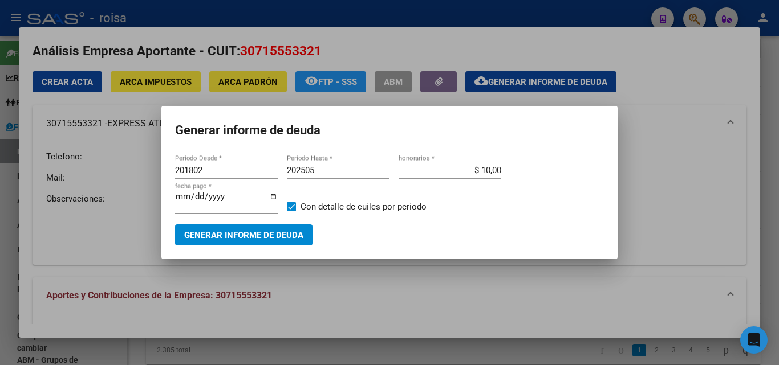
click at [72, 234] on div at bounding box center [389, 182] width 779 height 365
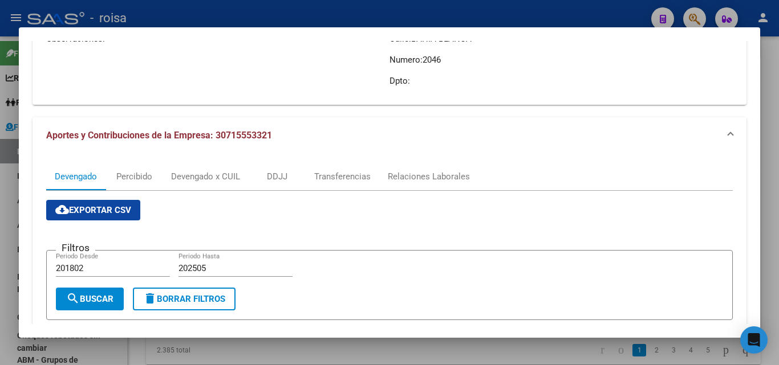
scroll to position [171, 0]
click at [9, 193] on div at bounding box center [389, 182] width 779 height 365
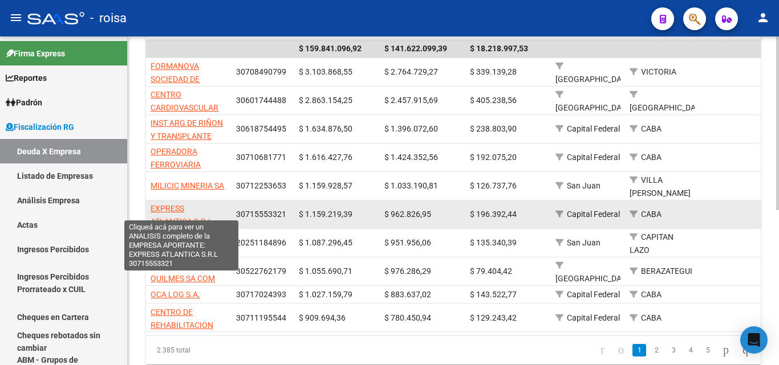
click at [172, 204] on span "EXPRESS ATLANTICA S.R.L" at bounding box center [181, 215] width 62 height 22
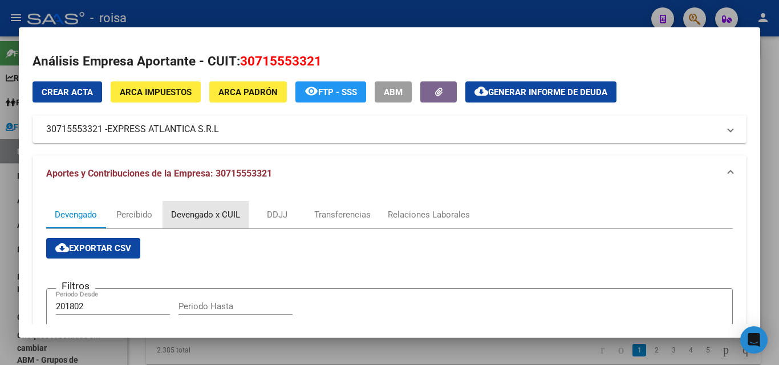
click at [210, 219] on div "Devengado x CUIL" at bounding box center [205, 215] width 69 height 13
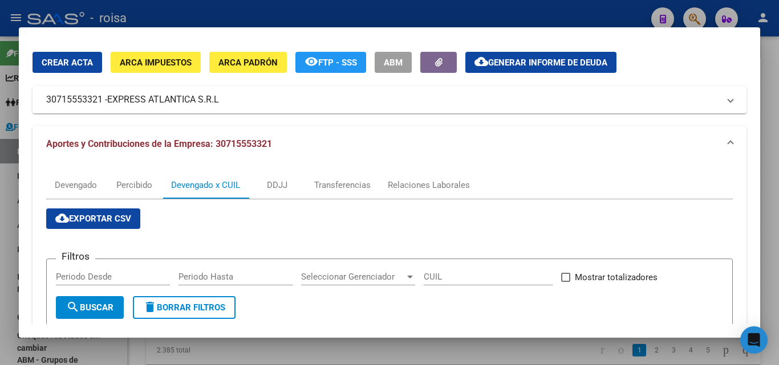
scroll to position [57, 0]
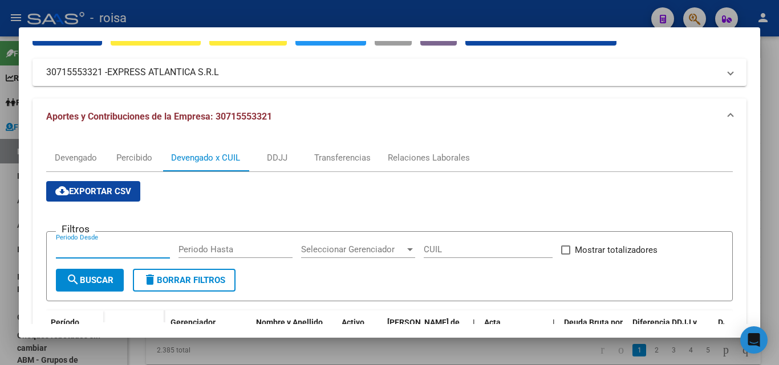
click at [90, 248] on input "Periodo Desde" at bounding box center [113, 250] width 114 height 10
type input "201802"
type input "202505"
click at [90, 286] on button "search Buscar" at bounding box center [90, 280] width 68 height 23
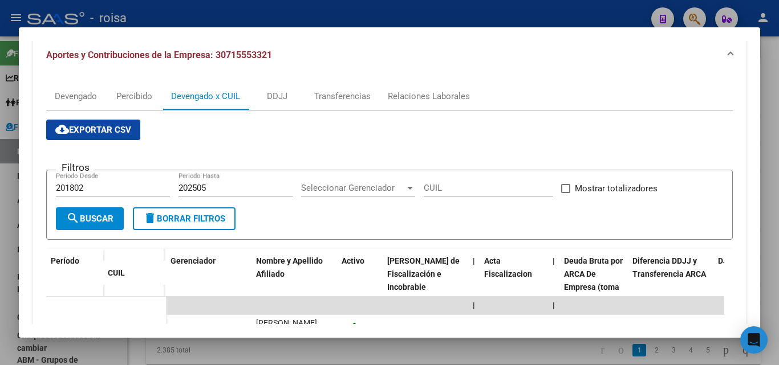
scroll to position [0, 0]
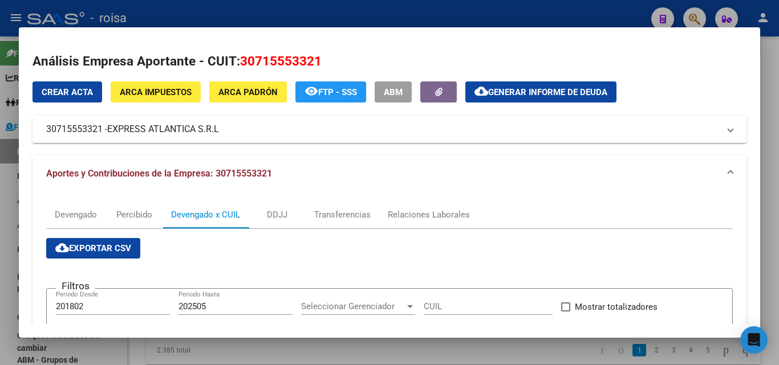
click at [105, 254] on span "cloud_download Exportar CSV" at bounding box center [93, 248] width 76 height 10
click at [3, 272] on div at bounding box center [389, 182] width 779 height 365
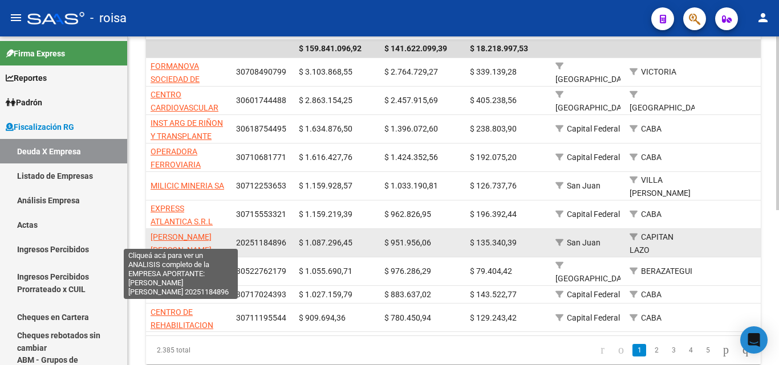
click at [197, 233] on span "[PERSON_NAME] [PERSON_NAME]" at bounding box center [180, 244] width 61 height 22
type textarea "20251184896"
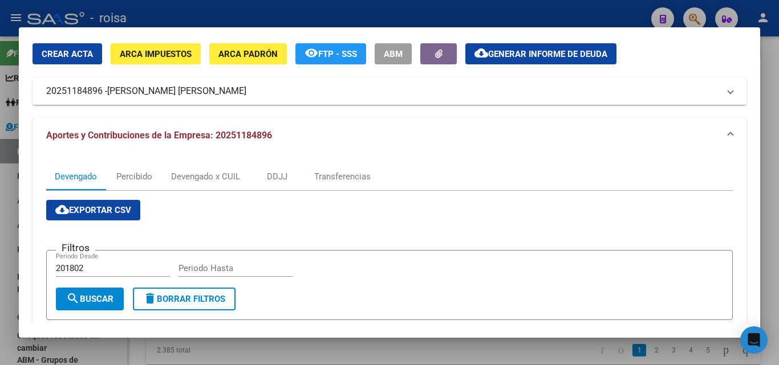
scroll to position [57, 0]
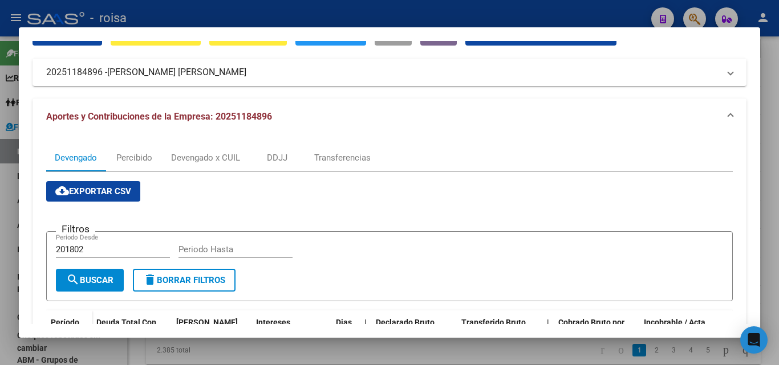
click at [223, 246] on input "Periodo Hasta" at bounding box center [235, 250] width 114 height 10
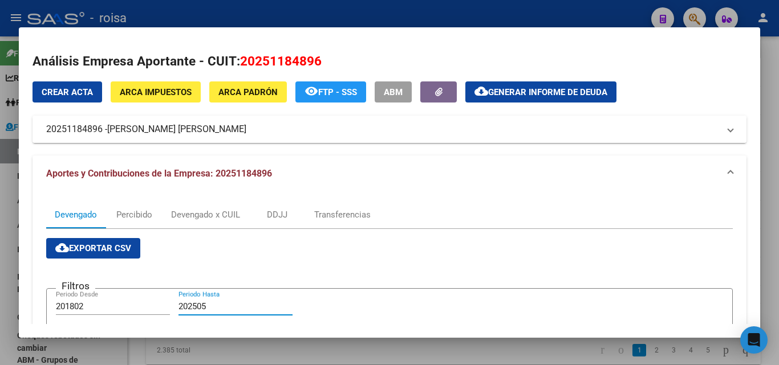
type input "202505"
drag, startPoint x: 111, startPoint y: 128, endPoint x: 217, endPoint y: 132, distance: 105.5
click at [217, 132] on span "[PERSON_NAME] [PERSON_NAME]" at bounding box center [176, 130] width 139 height 14
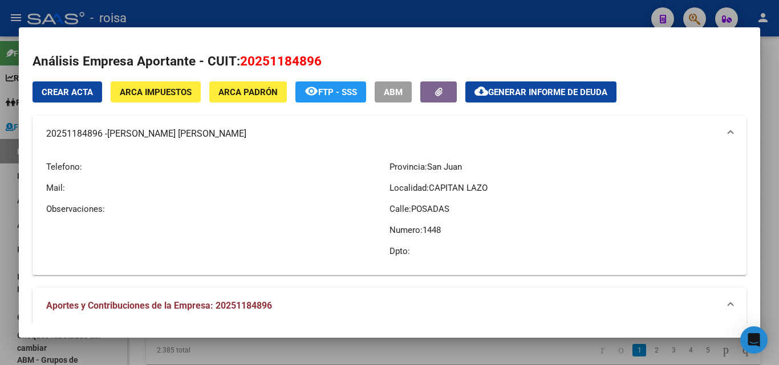
copy span "[PERSON_NAME] [PERSON_NAME]"
click at [569, 95] on span "Generar informe de deuda" at bounding box center [547, 92] width 119 height 10
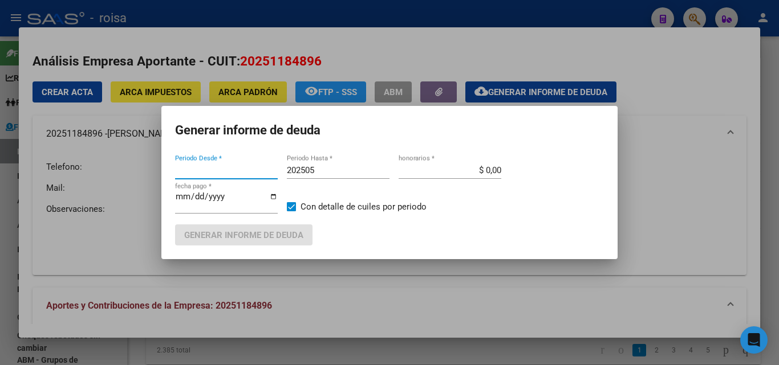
type input "201802"
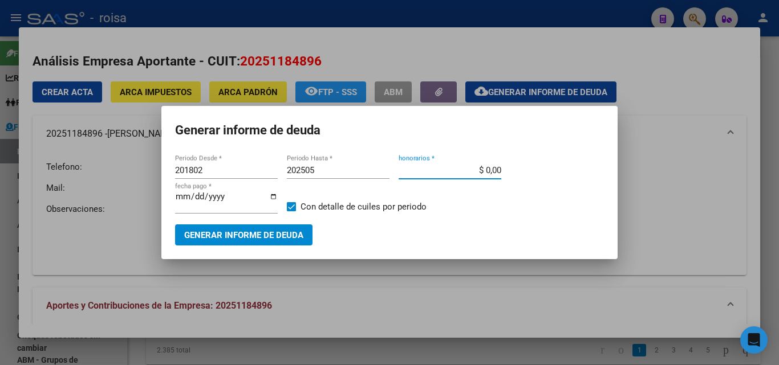
click at [474, 173] on input "$ 0,00" at bounding box center [449, 170] width 103 height 10
type input "$ 10,00"
click at [285, 235] on span "Generar informe de deuda" at bounding box center [243, 235] width 119 height 10
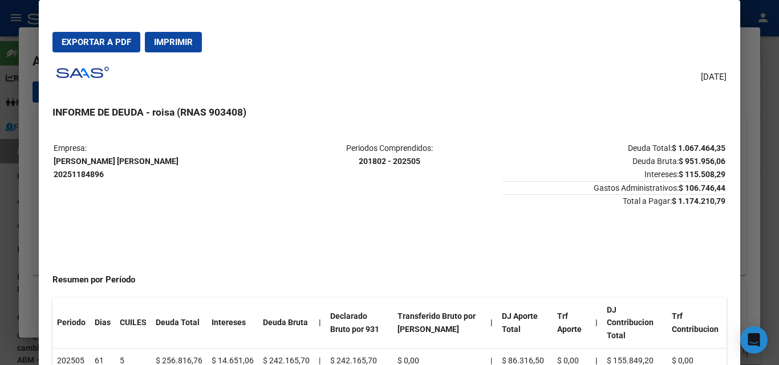
click at [165, 43] on span "Imprimir" at bounding box center [173, 42] width 39 height 10
click at [109, 47] on button "Exportar a PDF" at bounding box center [96, 42] width 88 height 21
click at [27, 210] on div at bounding box center [389, 182] width 779 height 365
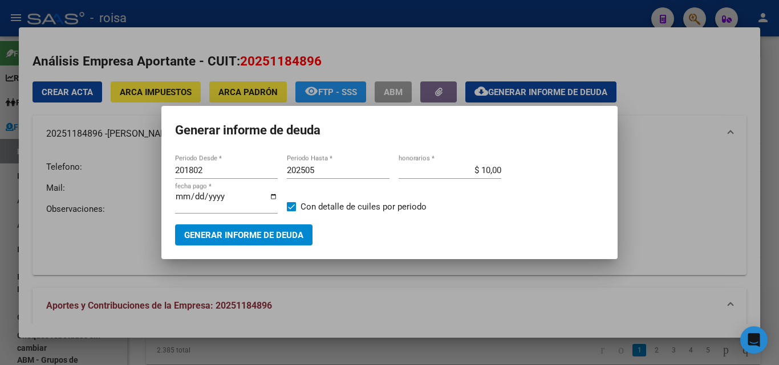
drag, startPoint x: 13, startPoint y: 239, endPoint x: 37, endPoint y: 238, distance: 24.5
click at [14, 239] on div at bounding box center [389, 182] width 779 height 365
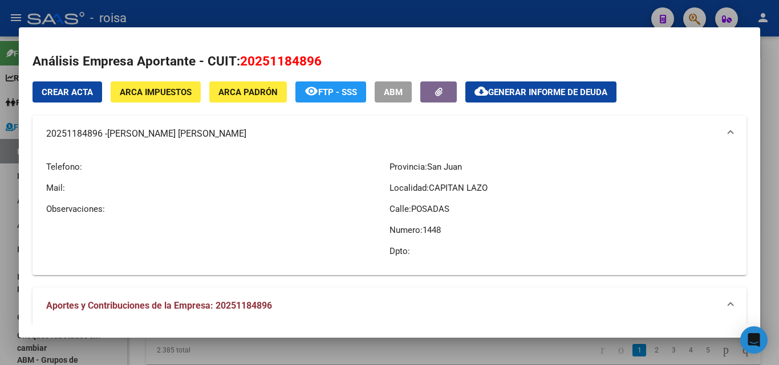
click at [6, 222] on div at bounding box center [389, 182] width 779 height 365
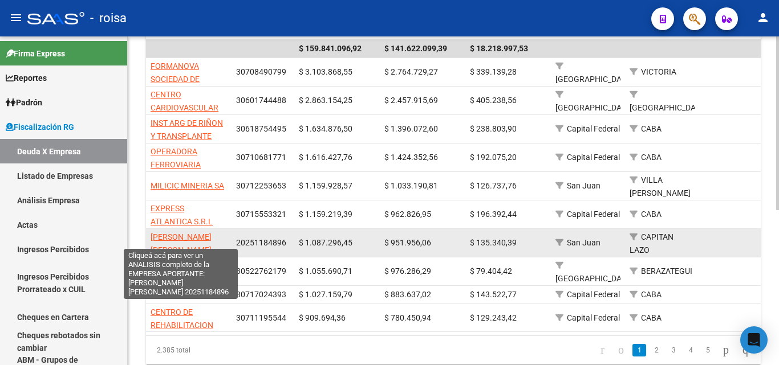
click at [195, 233] on span "[PERSON_NAME] [PERSON_NAME]" at bounding box center [180, 244] width 61 height 22
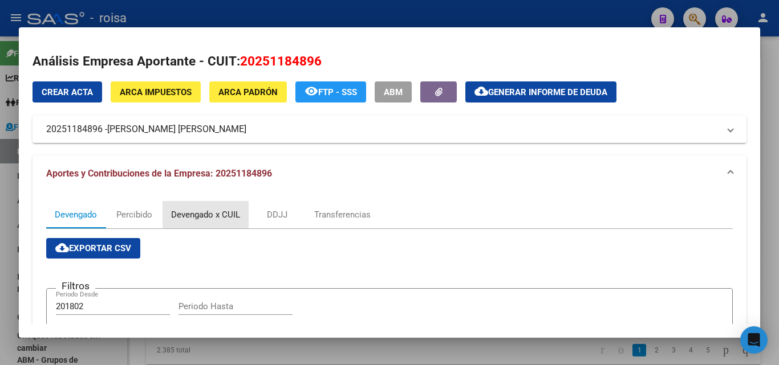
click at [210, 215] on div "Devengado x CUIL" at bounding box center [205, 215] width 69 height 13
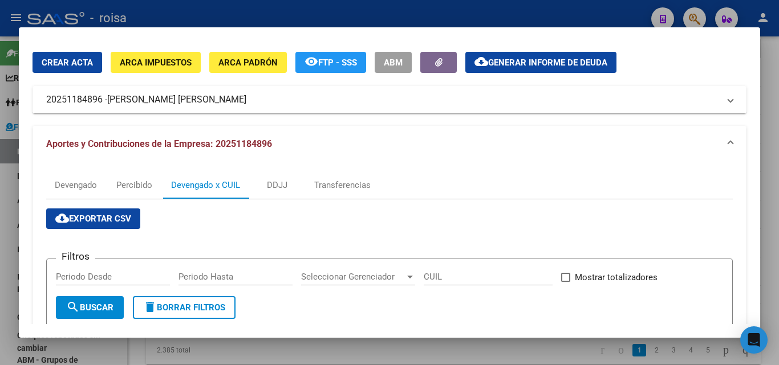
scroll to position [57, 0]
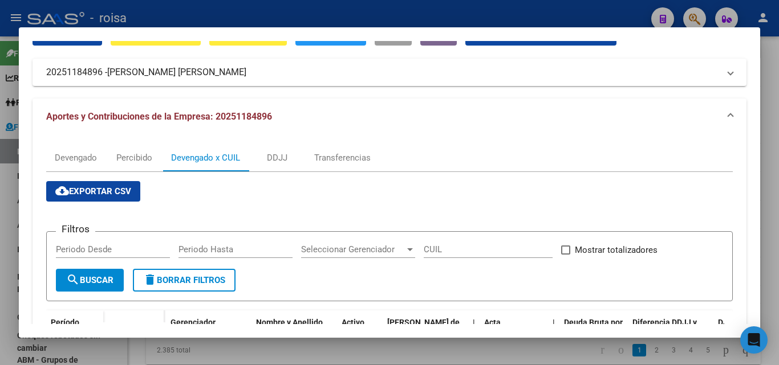
click at [105, 254] on input "Periodo Desde" at bounding box center [113, 250] width 114 height 10
type input "201802"
type input "202505"
click at [85, 286] on button "search Buscar" at bounding box center [90, 280] width 68 height 23
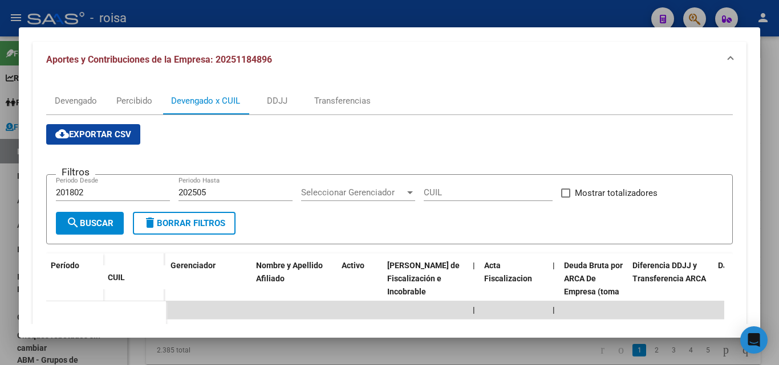
scroll to position [0, 0]
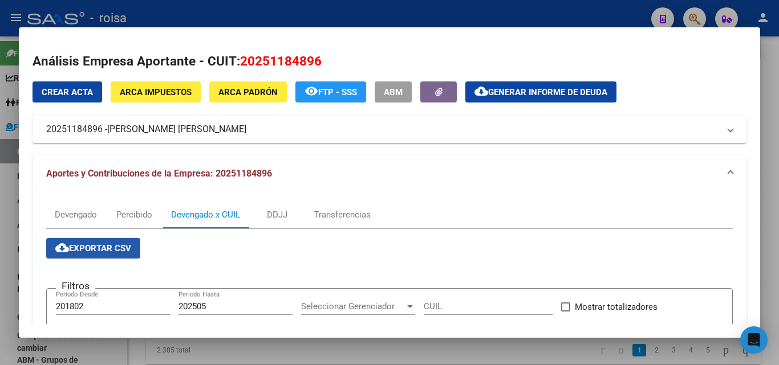
click at [112, 254] on span "cloud_download Exportar CSV" at bounding box center [93, 248] width 76 height 10
click at [9, 247] on div at bounding box center [389, 182] width 779 height 365
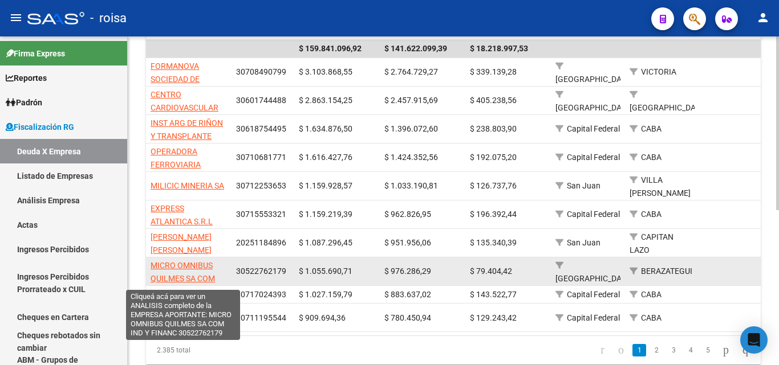
click at [189, 261] on span "MICRO OMNIBUS QUILMES SA COM IND Y FINANC" at bounding box center [182, 278] width 64 height 35
type textarea "30522762179"
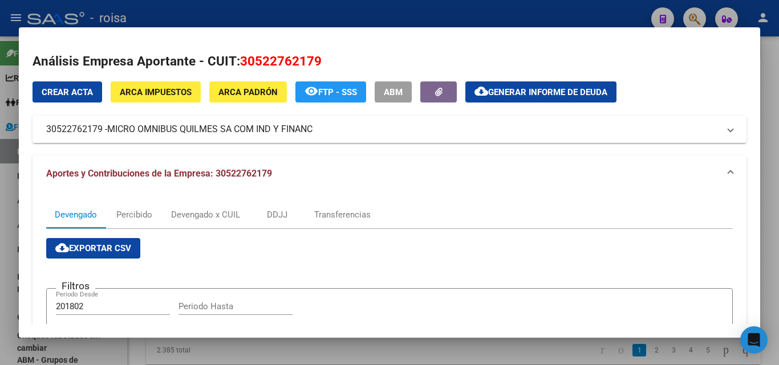
drag, startPoint x: 109, startPoint y: 129, endPoint x: 316, endPoint y: 129, distance: 206.9
click at [316, 129] on mat-panel-title "30522762179 - MICRO OMNIBUS QUILMES SA COM IND Y FINANC" at bounding box center [382, 130] width 673 height 14
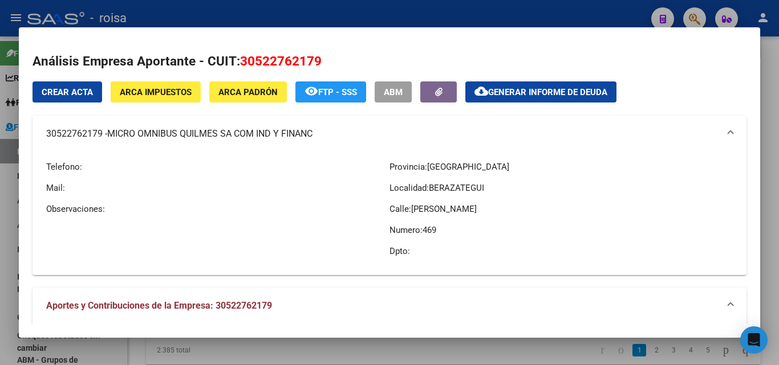
copy mat-panel-title "30522762179 - MICRO OMNIBUS QUILMES SA COM IND Y FINANC"
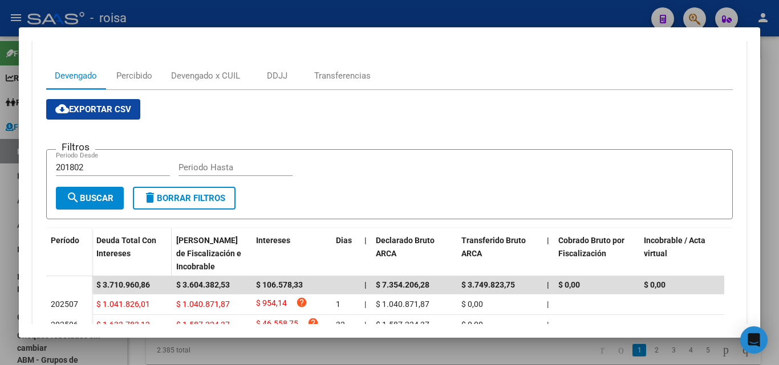
scroll to position [285, 0]
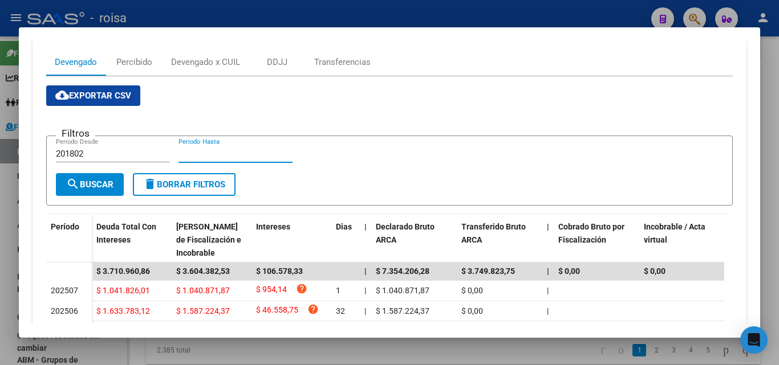
click at [201, 153] on input "Periodo Hasta" at bounding box center [235, 154] width 114 height 10
type input "202505"
click at [89, 188] on span "search Buscar" at bounding box center [89, 185] width 47 height 10
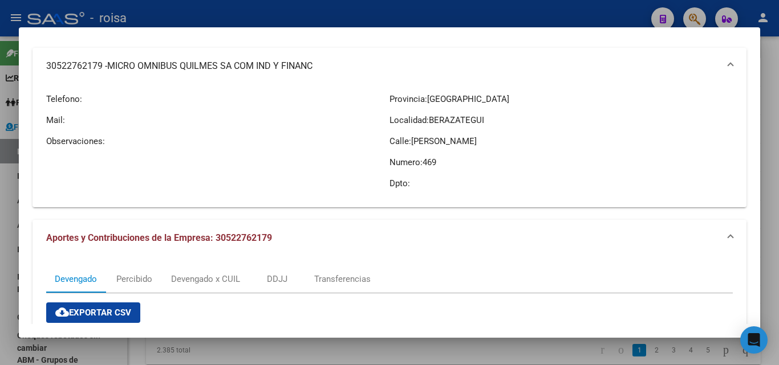
scroll to position [0, 0]
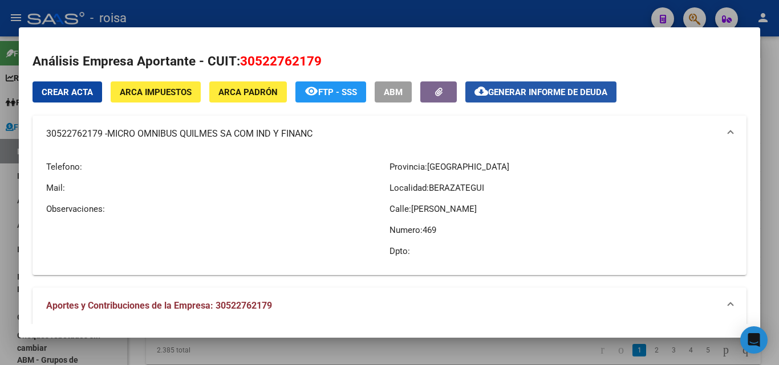
click at [553, 93] on span "Generar informe de deuda" at bounding box center [547, 92] width 119 height 10
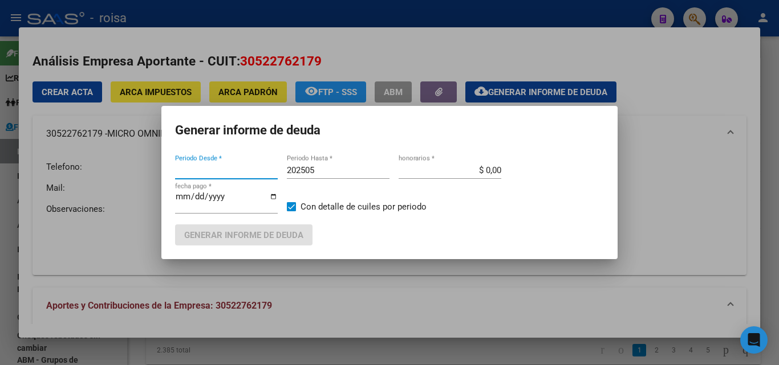
type input "201802"
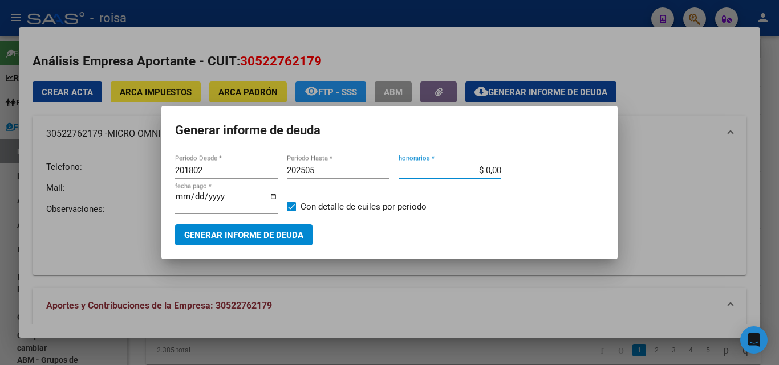
click at [472, 166] on input "$ 0,00" at bounding box center [449, 170] width 103 height 10
type input "$ 10,00"
click at [280, 235] on span "Generar informe de deuda" at bounding box center [243, 235] width 119 height 10
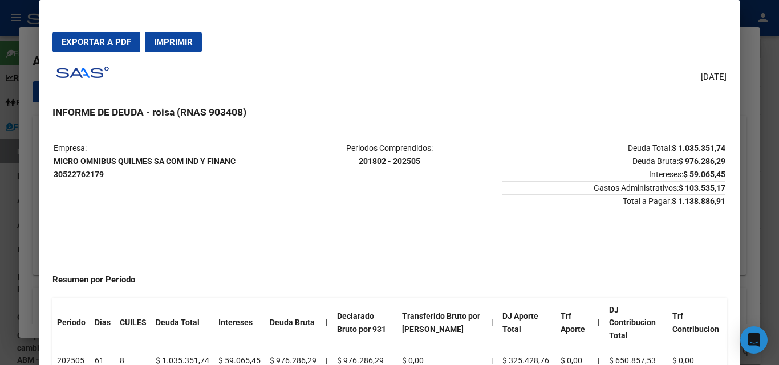
click at [117, 44] on span "Exportar a PDF" at bounding box center [97, 42] width 70 height 10
click at [24, 220] on div at bounding box center [389, 182] width 779 height 365
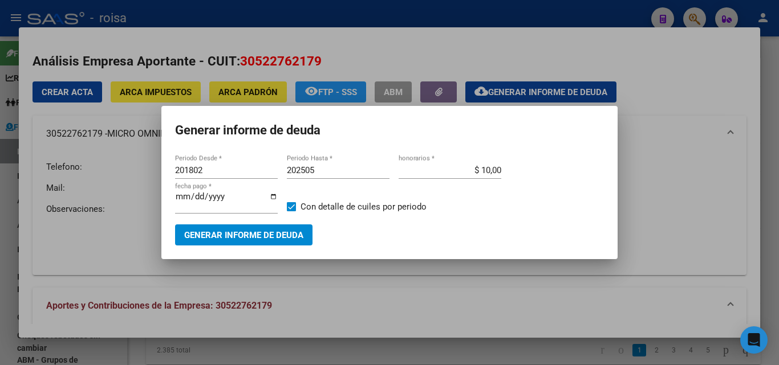
click at [10, 235] on div at bounding box center [389, 182] width 779 height 365
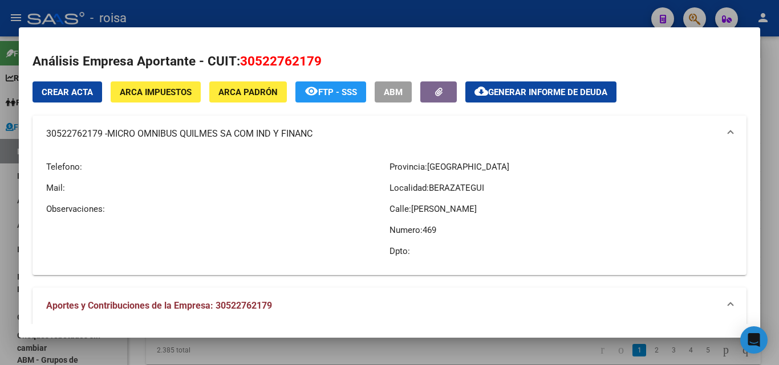
click at [8, 238] on div at bounding box center [389, 182] width 779 height 365
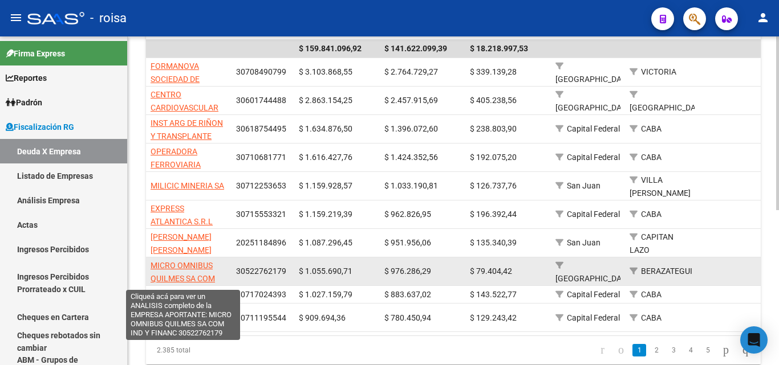
click at [197, 261] on span "MICRO OMNIBUS QUILMES SA COM IND Y FINANC" at bounding box center [182, 278] width 64 height 35
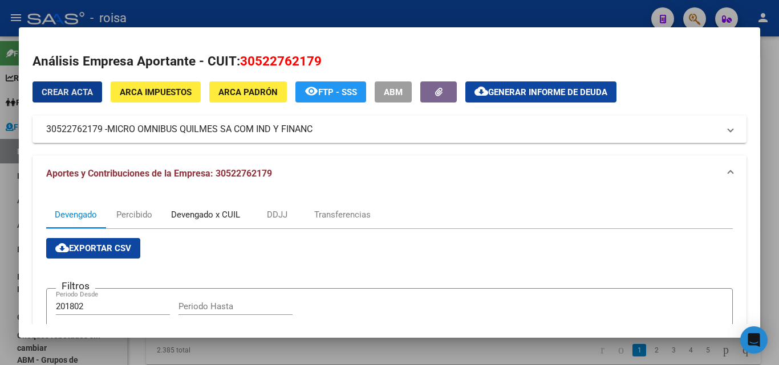
click at [221, 218] on div "Devengado x CUIL" at bounding box center [205, 215] width 69 height 13
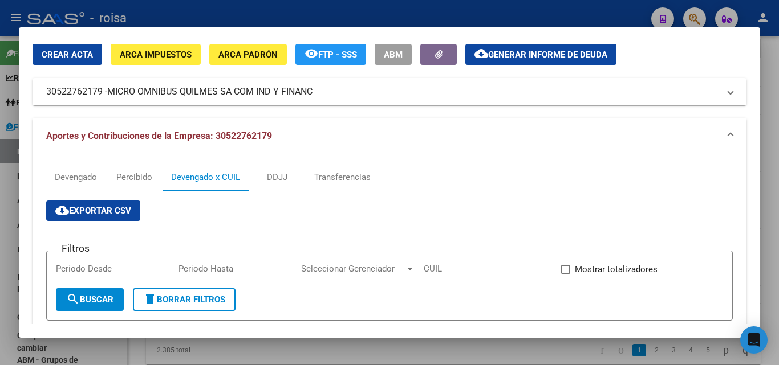
scroll to position [57, 0]
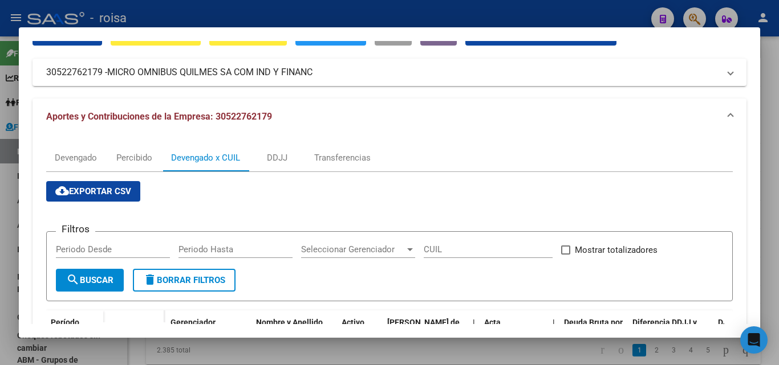
click at [109, 246] on input "Periodo Desde" at bounding box center [113, 250] width 114 height 10
type input "201802"
type input "202505"
click at [91, 282] on span "search Buscar" at bounding box center [89, 280] width 47 height 10
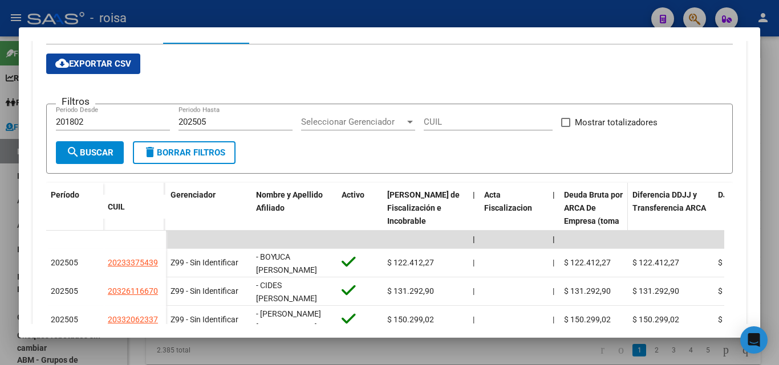
scroll to position [0, 0]
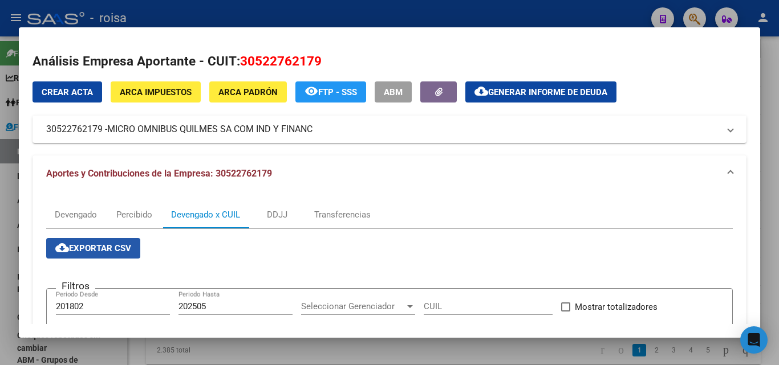
click at [125, 254] on span "cloud_download Exportar CSV" at bounding box center [93, 248] width 76 height 10
click at [5, 219] on div at bounding box center [389, 182] width 779 height 365
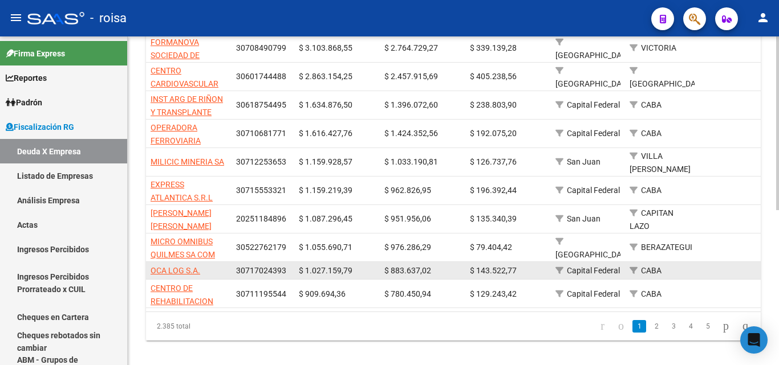
scroll to position [294, 0]
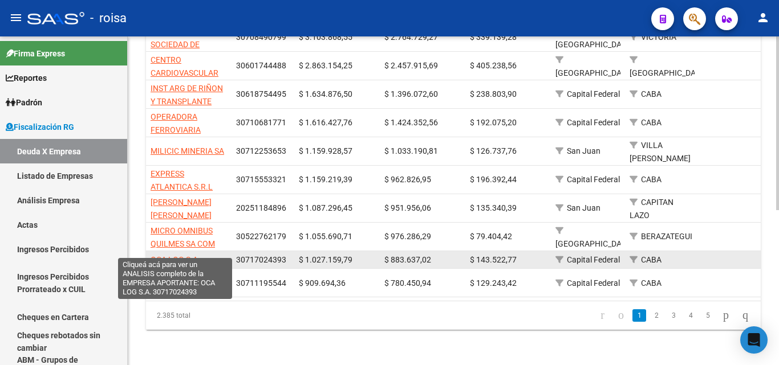
click at [179, 255] on span "OCA LOG S.A." at bounding box center [175, 259] width 50 height 9
type textarea "30717024393"
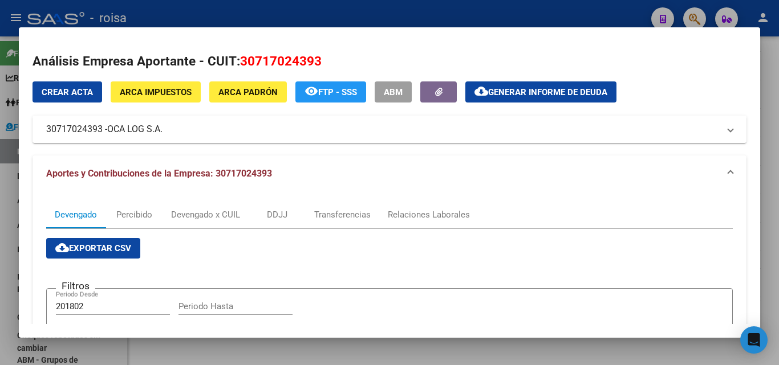
drag, startPoint x: 111, startPoint y: 131, endPoint x: 165, endPoint y: 129, distance: 53.6
click at [162, 129] on span "OCA LOG S.A." at bounding box center [134, 130] width 55 height 14
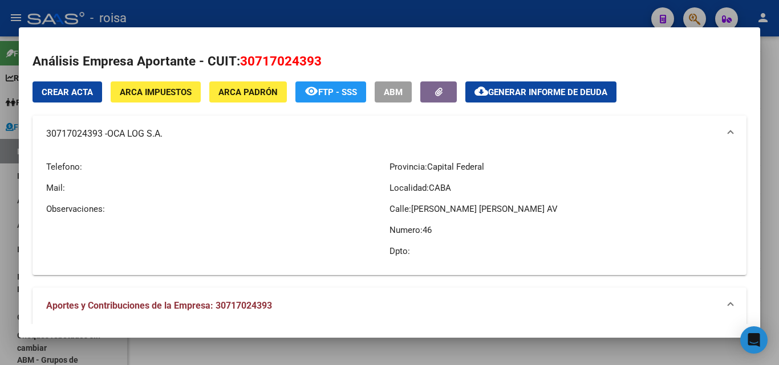
copy span "OCA LOG S.A."
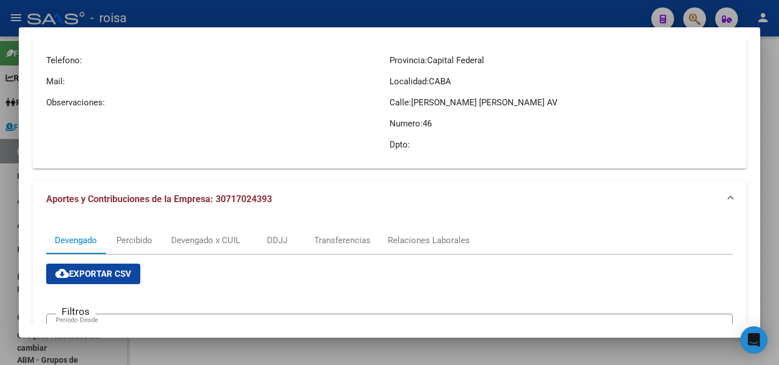
scroll to position [171, 0]
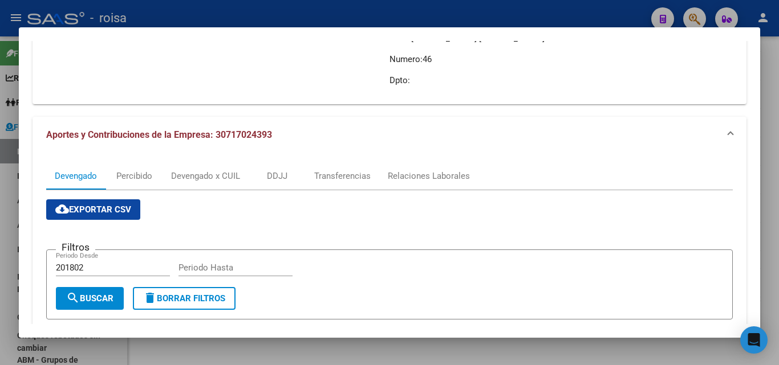
click at [233, 268] on input "Periodo Hasta" at bounding box center [235, 268] width 114 height 10
type input "202505"
drag, startPoint x: 95, startPoint y: 303, endPoint x: 226, endPoint y: 300, distance: 131.1
click at [96, 303] on span "search Buscar" at bounding box center [89, 299] width 47 height 10
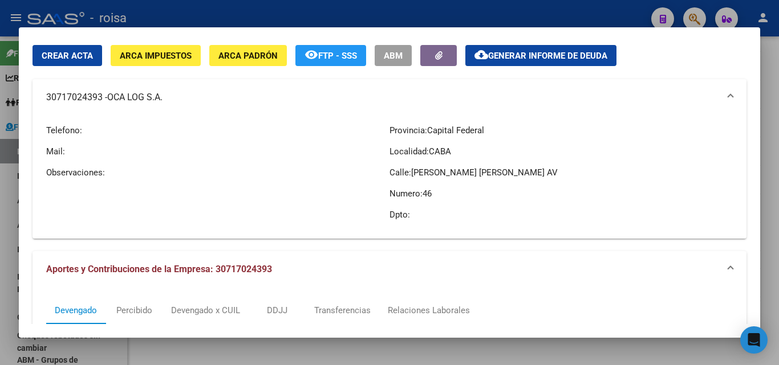
scroll to position [0, 0]
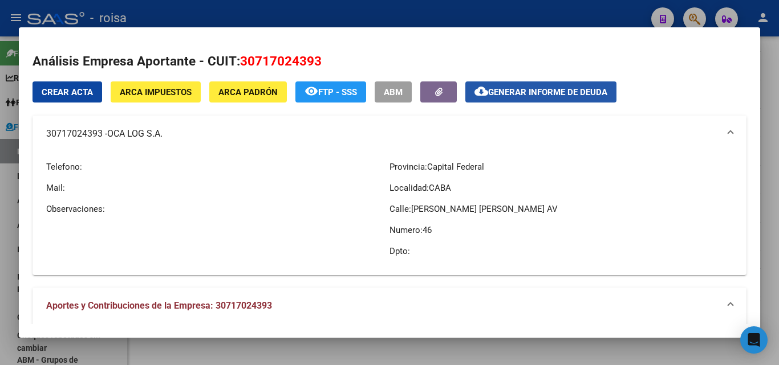
click at [501, 91] on span "Generar informe de deuda" at bounding box center [547, 92] width 119 height 10
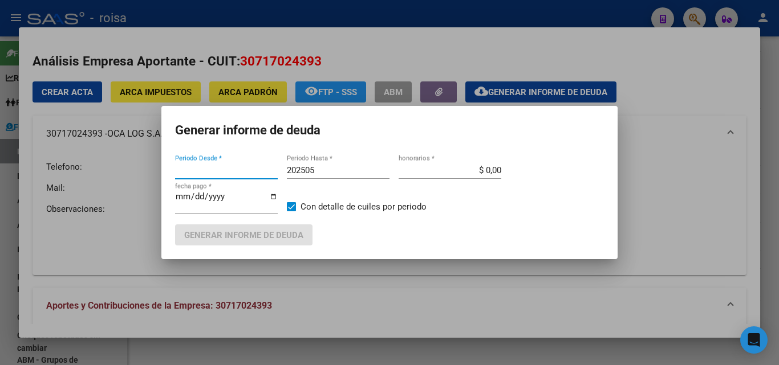
type input "201802"
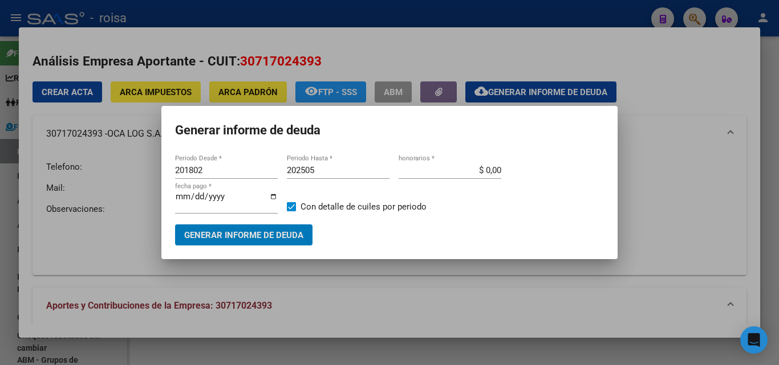
click at [446, 171] on input "$ 0,00" at bounding box center [449, 170] width 103 height 10
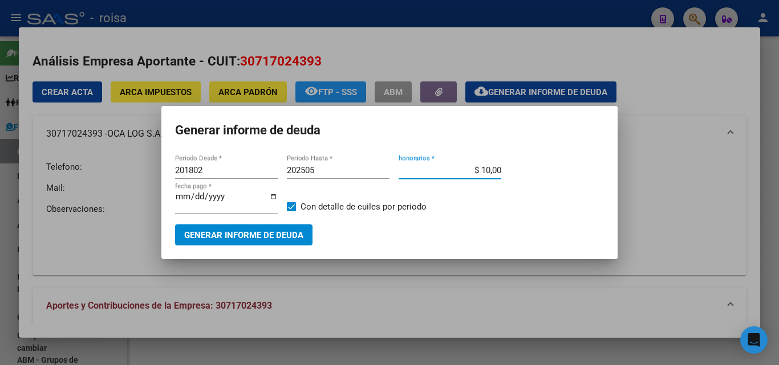
type input "$ 10,00"
click at [289, 240] on span "Generar informe de deuda" at bounding box center [243, 235] width 119 height 10
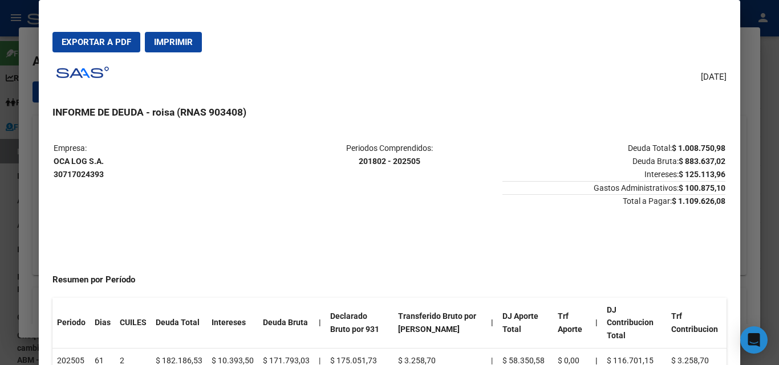
click at [168, 45] on span "Imprimir" at bounding box center [173, 42] width 39 height 10
click at [107, 48] on button "Exportar a PDF" at bounding box center [96, 42] width 88 height 21
click at [20, 239] on div at bounding box center [389, 182] width 779 height 365
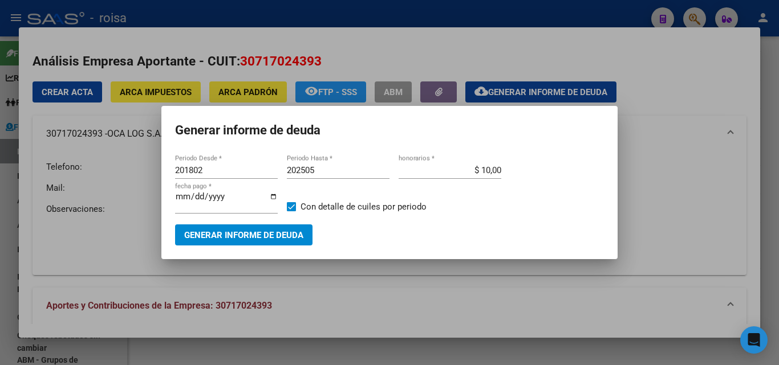
click at [87, 245] on div at bounding box center [389, 182] width 779 height 365
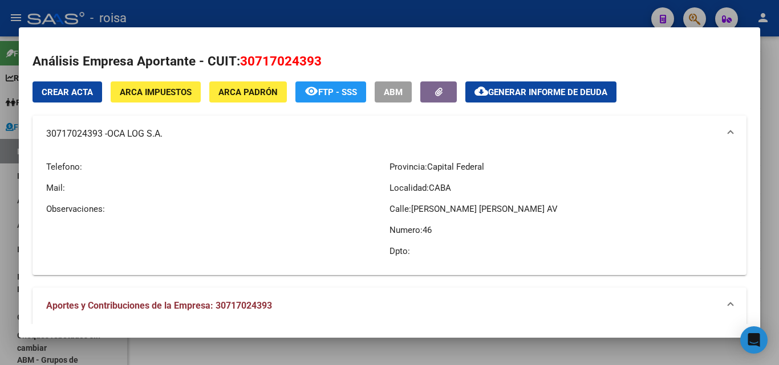
click at [3, 266] on div at bounding box center [389, 182] width 779 height 365
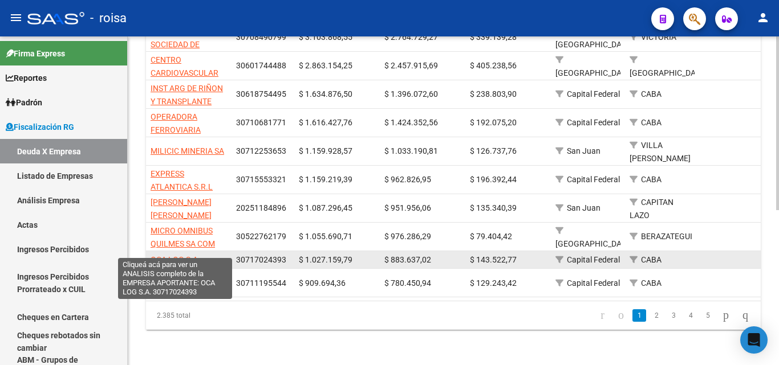
click at [190, 255] on span "OCA LOG S.A." at bounding box center [175, 259] width 50 height 9
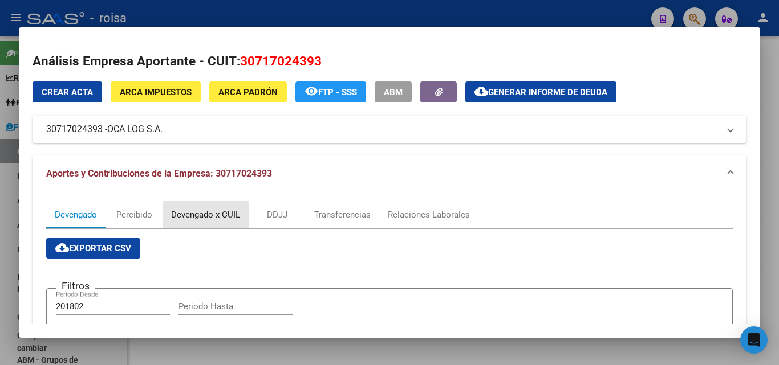
click at [214, 217] on div "Devengado x CUIL" at bounding box center [205, 215] width 69 height 13
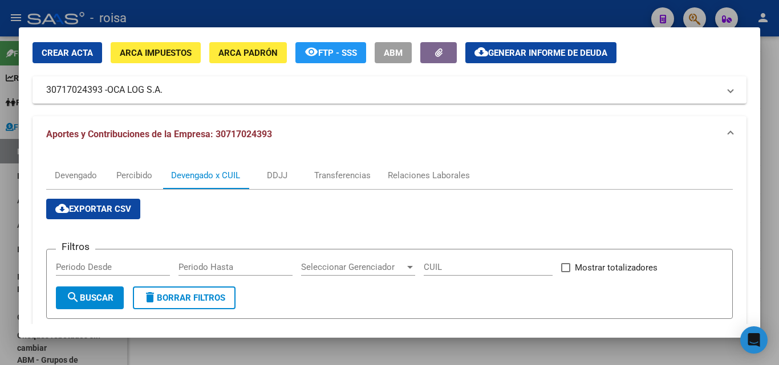
scroll to position [57, 0]
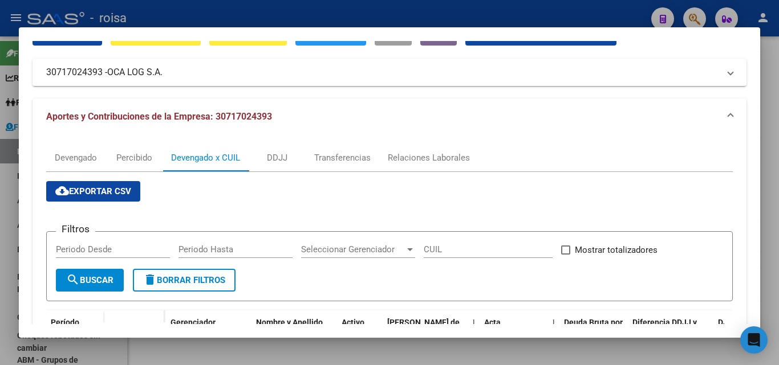
click at [112, 251] on input "Periodo Desde" at bounding box center [113, 250] width 114 height 10
type input "201802"
type input "202505"
drag, startPoint x: 92, startPoint y: 287, endPoint x: 170, endPoint y: 294, distance: 78.4
click at [93, 287] on button "search Buscar" at bounding box center [90, 280] width 68 height 23
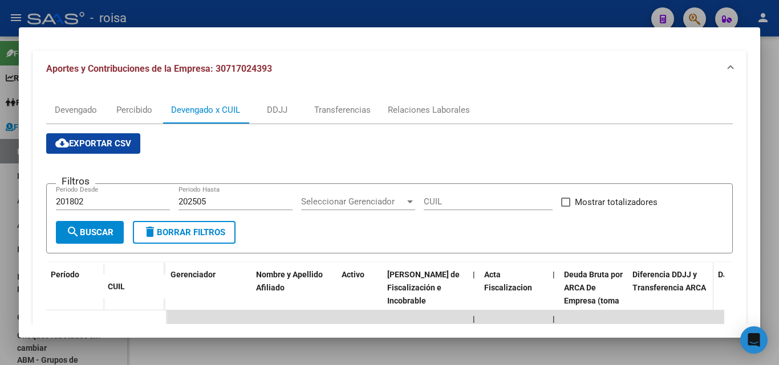
scroll to position [0, 0]
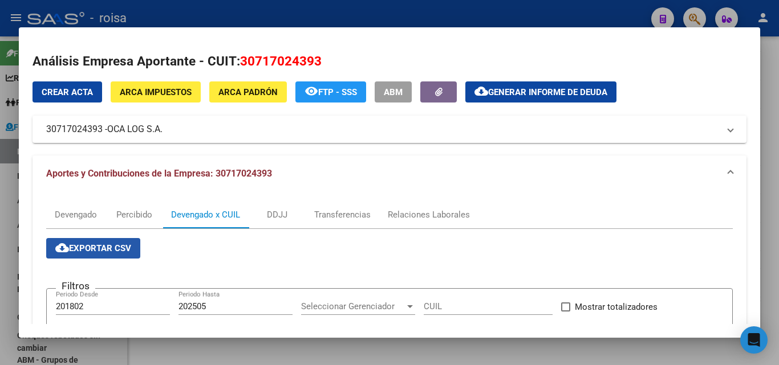
click at [102, 248] on span "cloud_download Exportar CSV" at bounding box center [93, 248] width 76 height 10
click at [9, 256] on div at bounding box center [389, 182] width 779 height 365
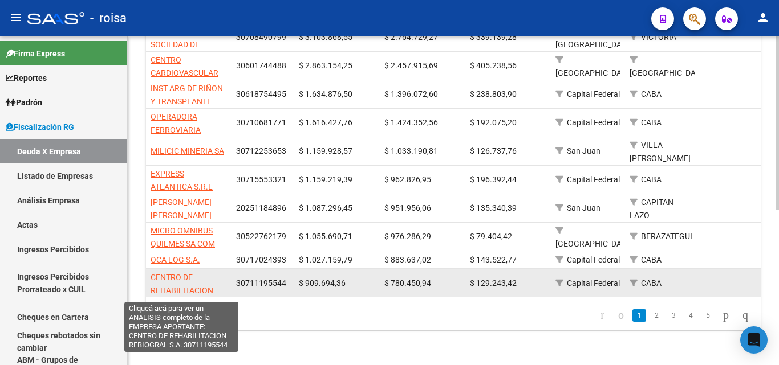
click at [165, 273] on span "CENTRO DE REHABILITACION REBIOGRAL S.A." at bounding box center [181, 290] width 63 height 35
type textarea "30711195544"
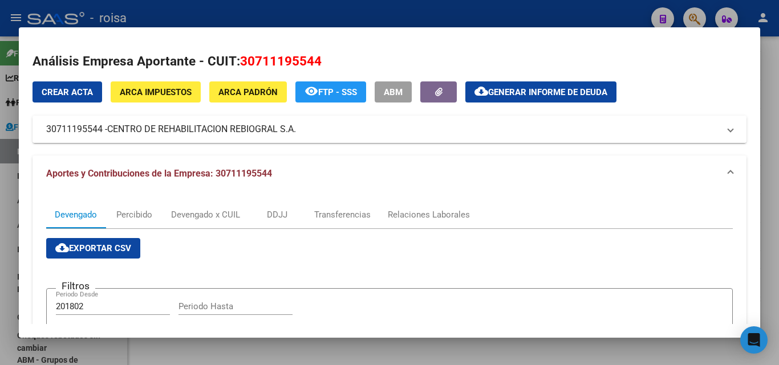
drag, startPoint x: 111, startPoint y: 129, endPoint x: 299, endPoint y: 129, distance: 188.7
click at [296, 129] on span "CENTRO DE REHABILITACION REBIOGRAL S.A." at bounding box center [201, 130] width 189 height 14
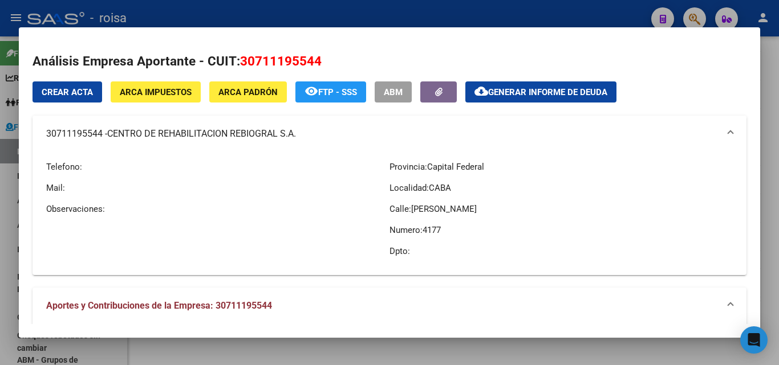
copy span "CENTRO DE REHABILITACION REBIOGRAL S.A."
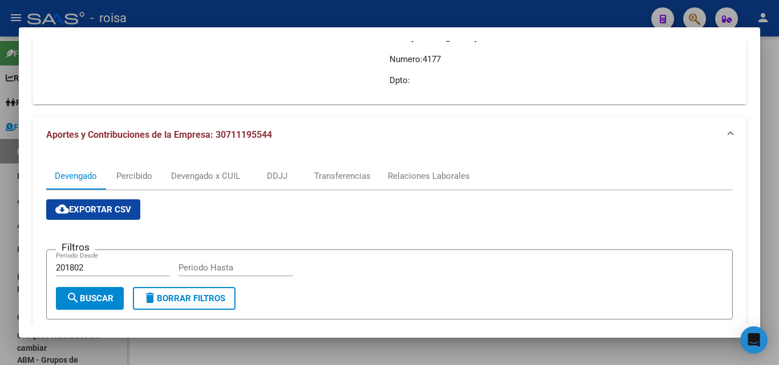
scroll to position [228, 0]
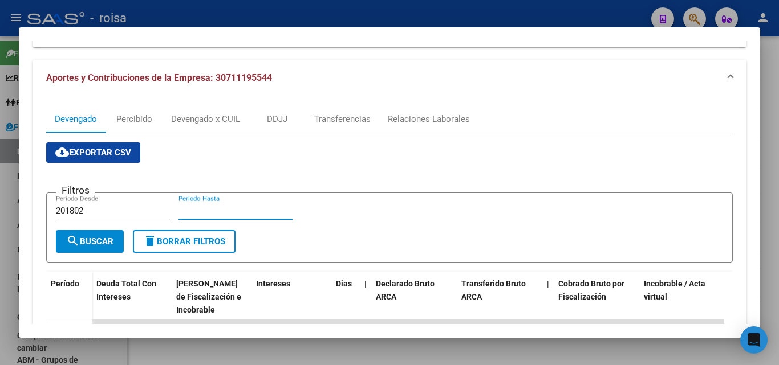
click at [227, 209] on input "Periodo Hasta" at bounding box center [235, 211] width 114 height 10
type input "202505"
click at [92, 250] on button "search Buscar" at bounding box center [90, 241] width 68 height 23
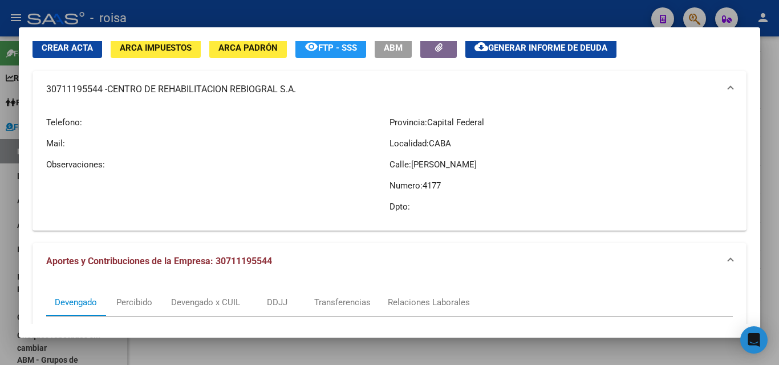
scroll to position [0, 0]
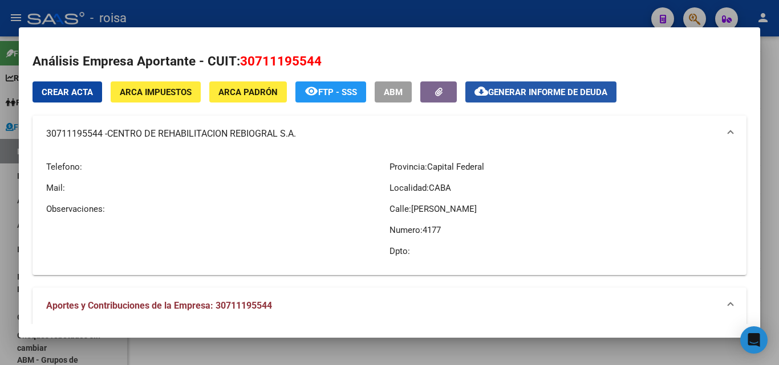
click at [557, 99] on button "cloud_download Generar informe de deuda" at bounding box center [540, 92] width 151 height 21
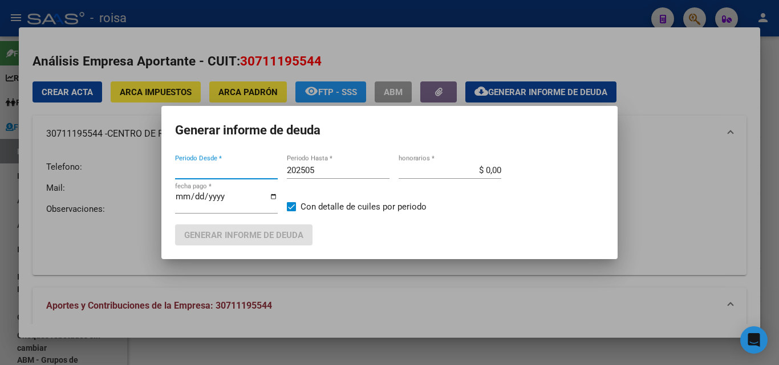
type input "201802"
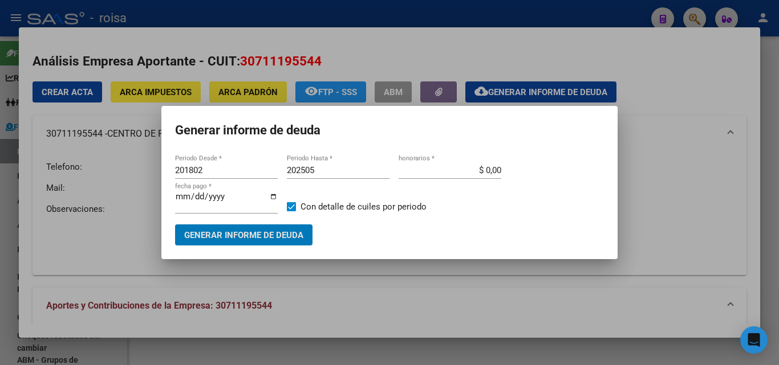
click at [462, 176] on div "$ 0,00 honorarios *" at bounding box center [449, 170] width 103 height 17
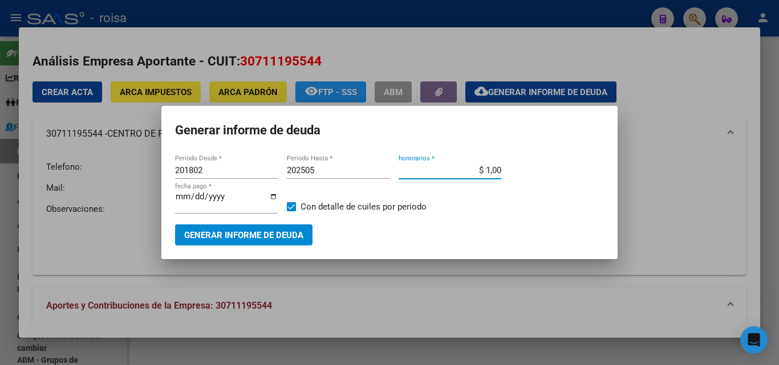
type input "$ 10,00"
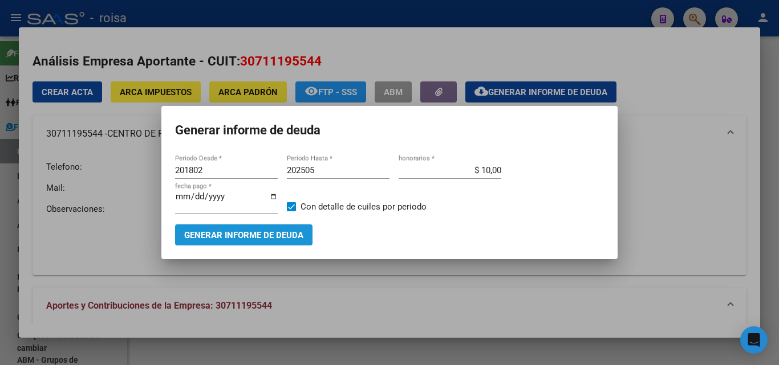
click at [246, 242] on button "Generar informe de deuda" at bounding box center [243, 235] width 137 height 21
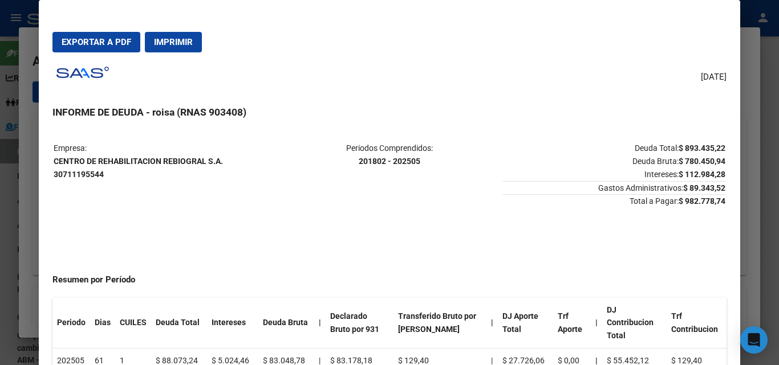
click at [97, 48] on button "Exportar a PDF" at bounding box center [96, 42] width 88 height 21
drag, startPoint x: 21, startPoint y: 242, endPoint x: 45, endPoint y: 239, distance: 24.0
click at [21, 241] on div at bounding box center [389, 182] width 779 height 365
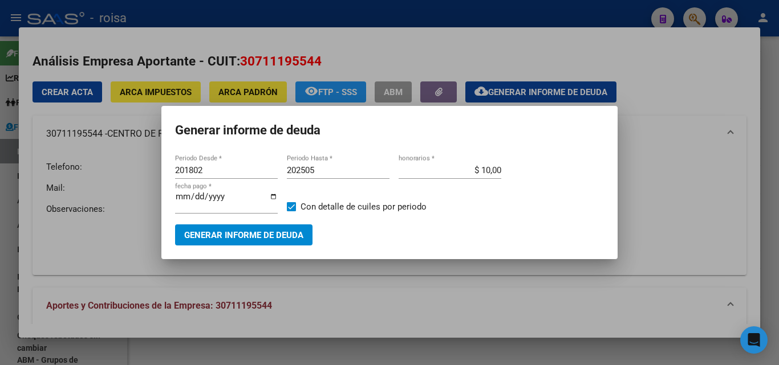
click at [17, 251] on div at bounding box center [389, 182] width 779 height 365
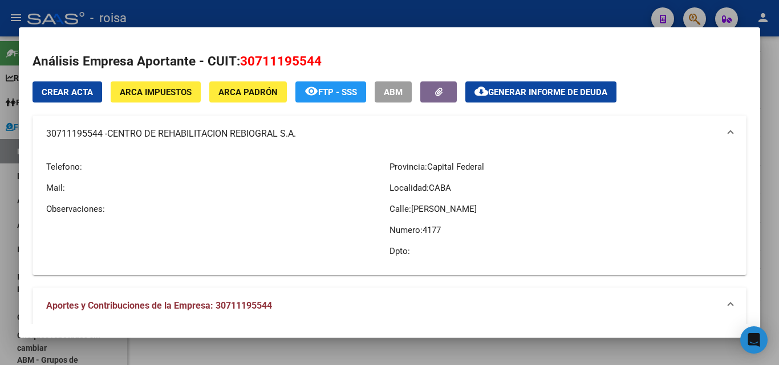
drag, startPoint x: 3, startPoint y: 207, endPoint x: 115, endPoint y: 205, distance: 111.7
click at [7, 207] on div at bounding box center [389, 182] width 779 height 365
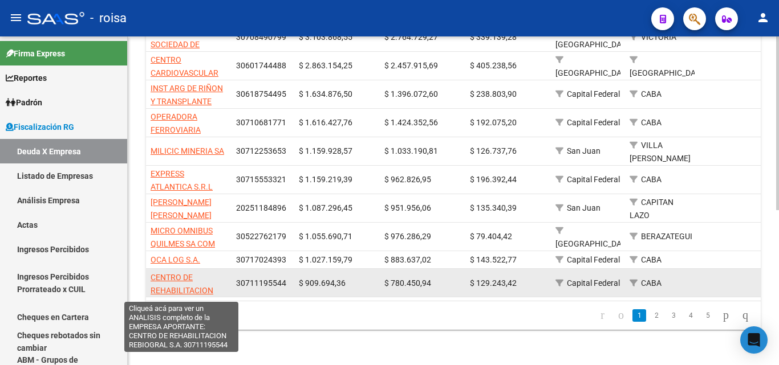
click at [182, 273] on span "CENTRO DE REHABILITACION REBIOGRAL S.A." at bounding box center [181, 290] width 63 height 35
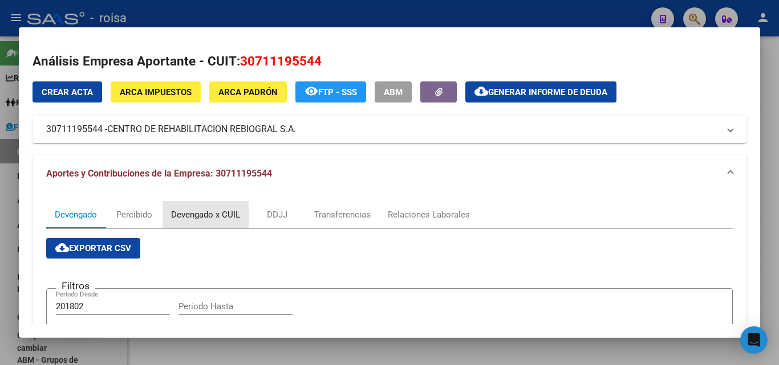
click at [219, 219] on div "Devengado x CUIL" at bounding box center [205, 215] width 69 height 13
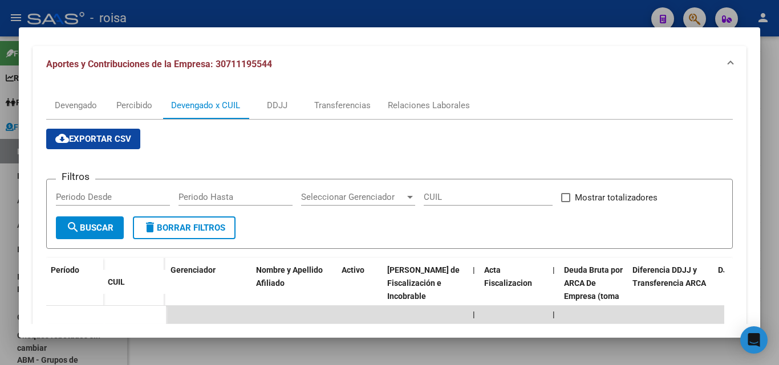
scroll to position [114, 0]
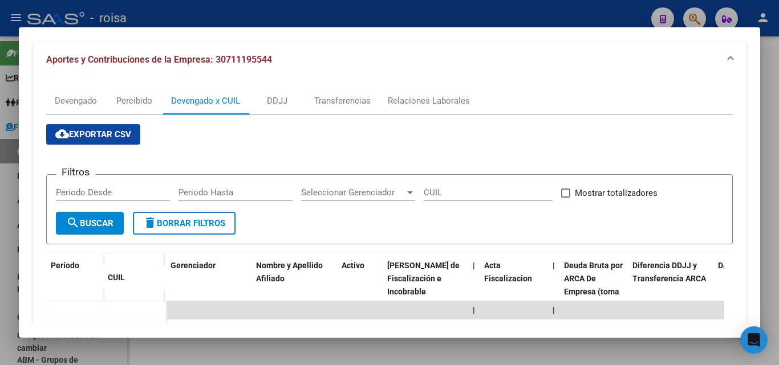
click at [83, 194] on input "Periodo Desde" at bounding box center [113, 193] width 114 height 10
type input "201802"
type input "202505"
click at [82, 225] on span "search Buscar" at bounding box center [89, 223] width 47 height 10
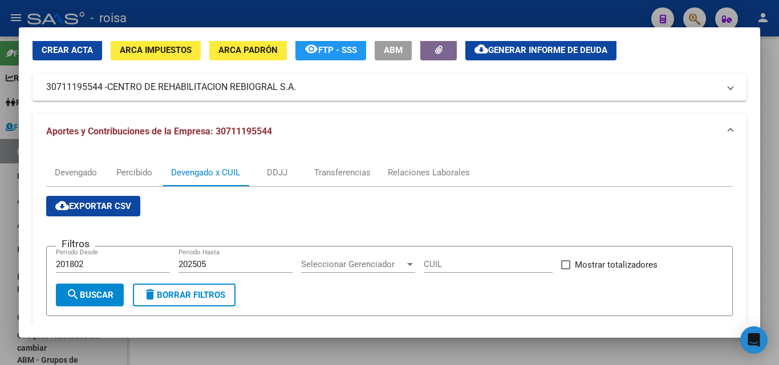
scroll to position [0, 0]
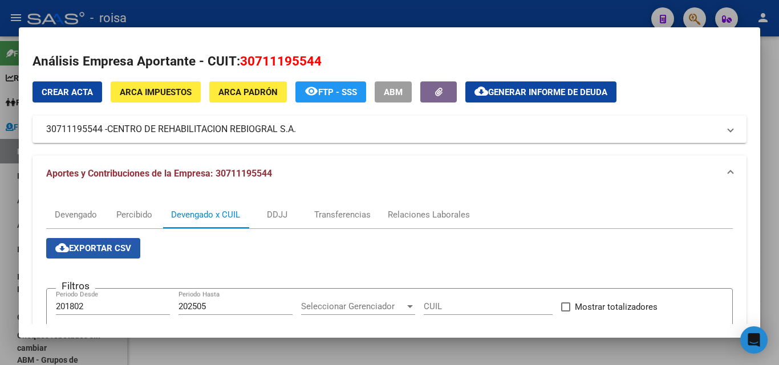
click at [111, 251] on span "cloud_download Exportar CSV" at bounding box center [93, 248] width 76 height 10
drag, startPoint x: 5, startPoint y: 331, endPoint x: 13, endPoint y: 328, distance: 9.0
click at [5, 331] on div at bounding box center [389, 182] width 779 height 365
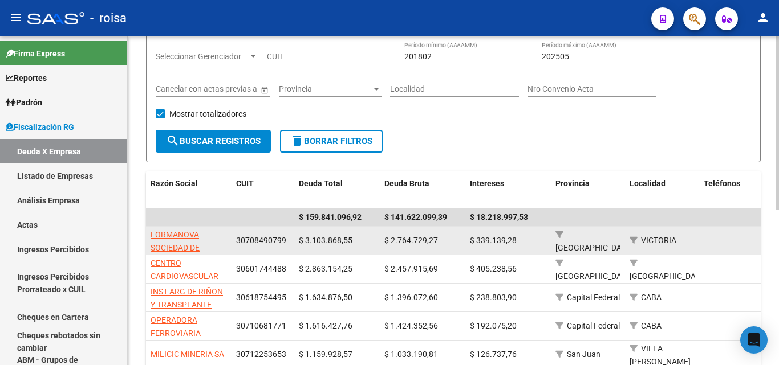
scroll to position [171, 0]
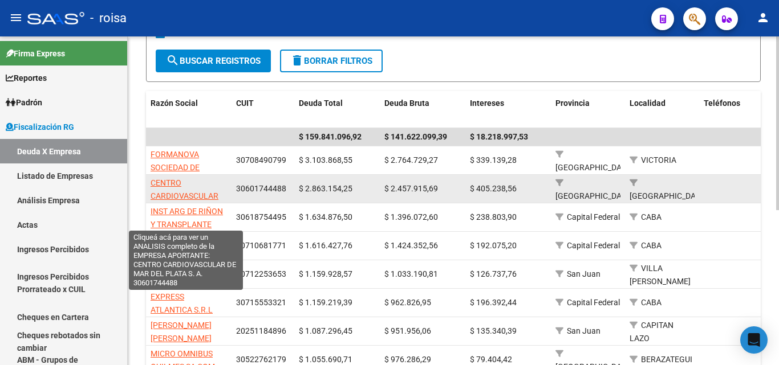
click at [169, 182] on span "CENTRO CARDIOVASCULAR DE [GEOGRAPHIC_DATA] S. A." at bounding box center [188, 208] width 77 height 61
type textarea "30601744488"
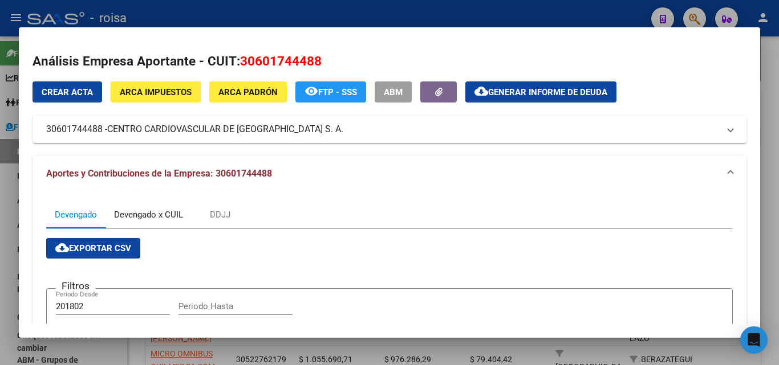
click at [166, 216] on div "Devengado x CUIL" at bounding box center [148, 215] width 69 height 13
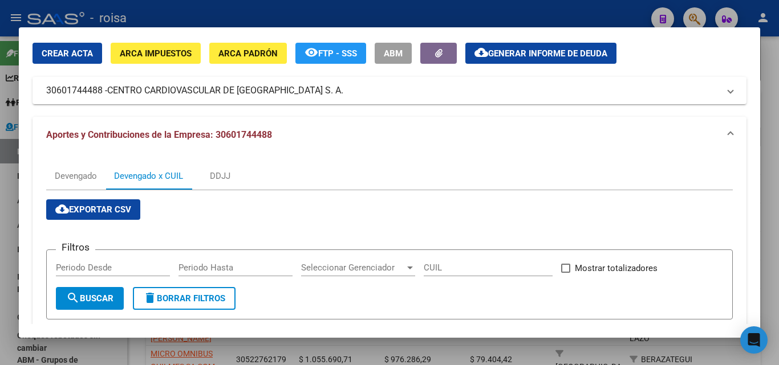
scroll to position [57, 0]
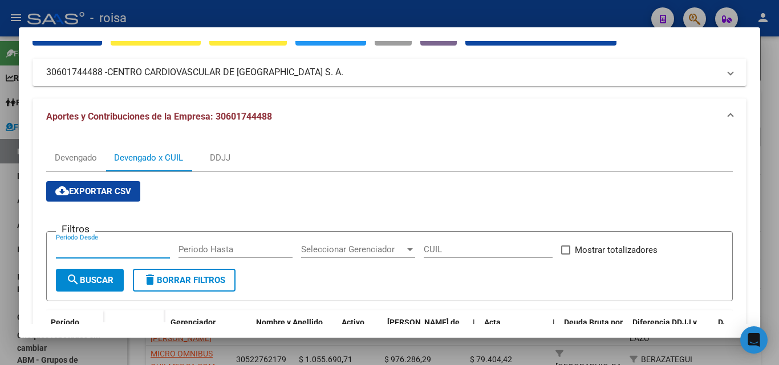
click at [117, 249] on input "Periodo Desde" at bounding box center [113, 250] width 114 height 10
type input "201802"
type input "202505"
click at [89, 285] on span "search Buscar" at bounding box center [89, 280] width 47 height 10
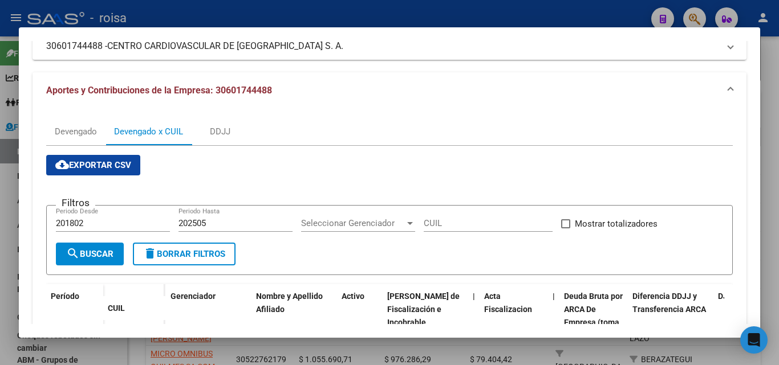
scroll to position [0, 0]
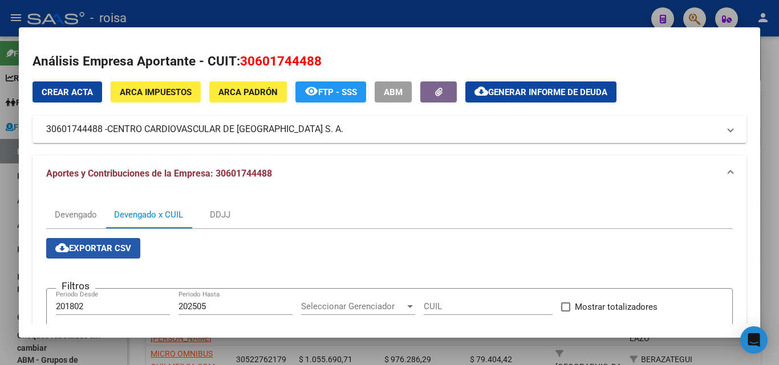
click at [108, 252] on span "cloud_download Exportar CSV" at bounding box center [93, 248] width 76 height 10
click at [2, 198] on div at bounding box center [389, 182] width 779 height 365
